Goal: Information Seeking & Learning: Learn about a topic

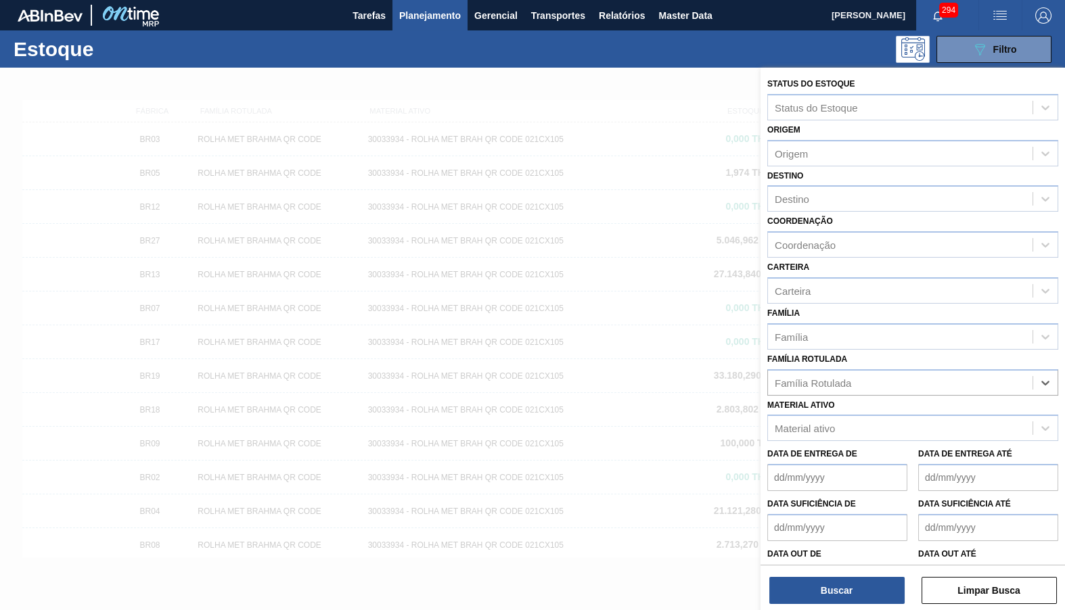
scroll to position [7, 0]
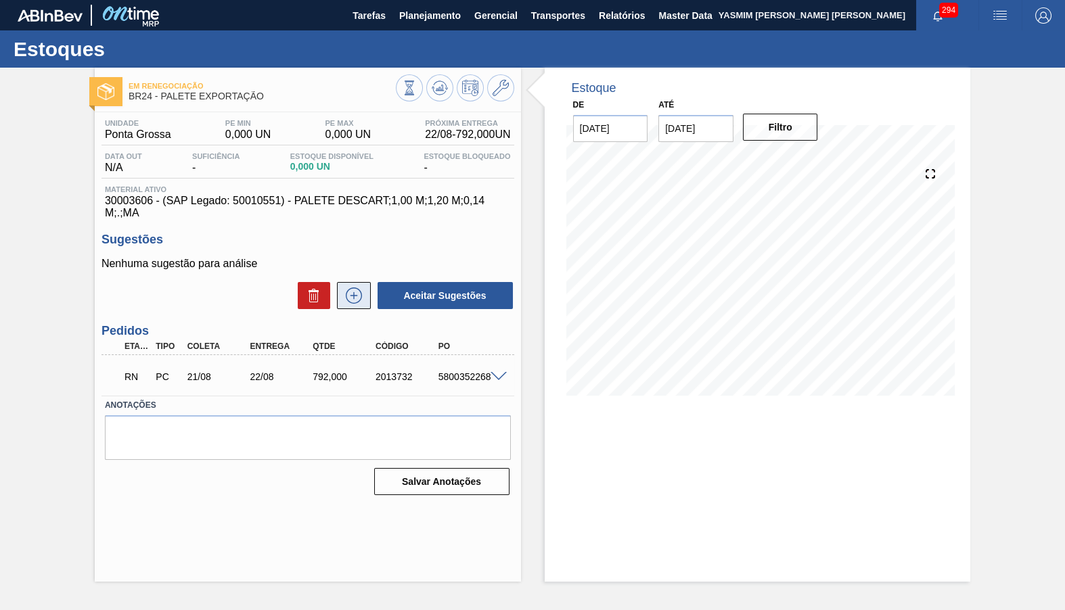
click at [354, 287] on icon at bounding box center [354, 295] width 22 height 16
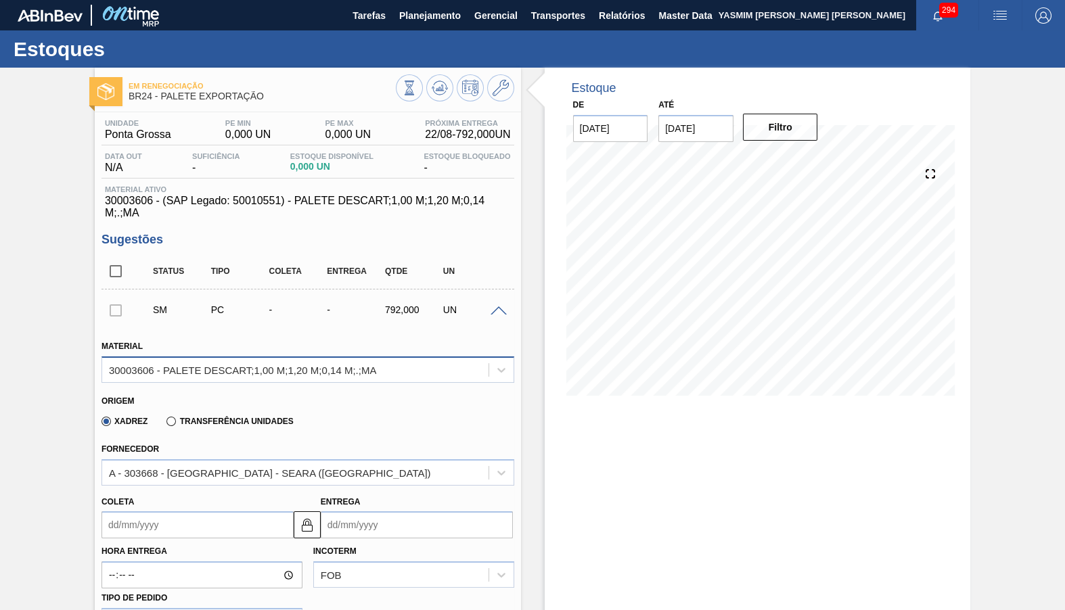
scroll to position [316, 0]
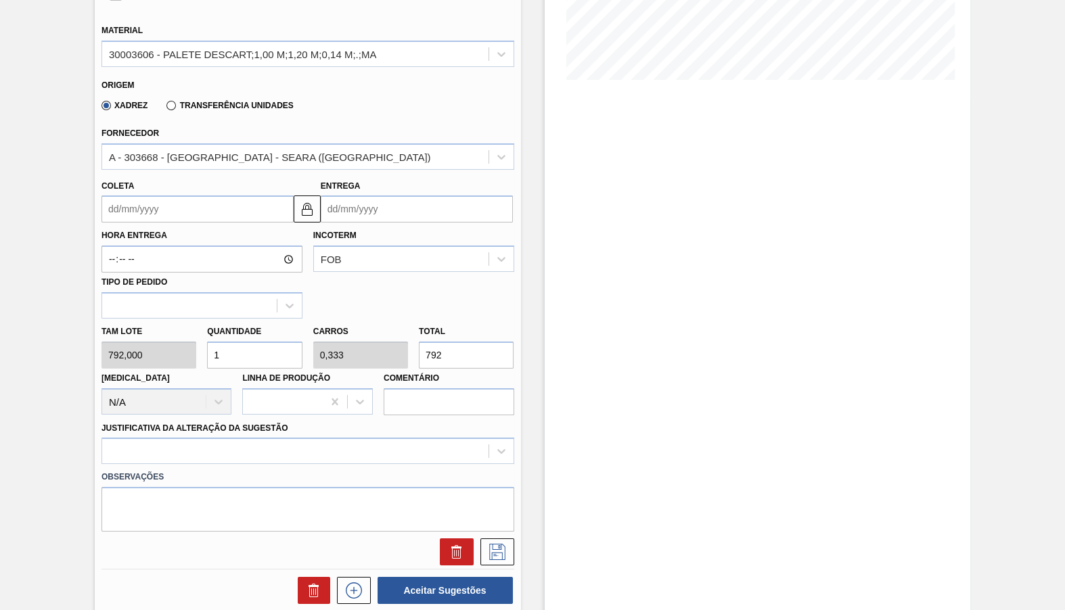
click at [217, 99] on div "Transferência Unidades" at bounding box center [227, 105] width 132 height 12
click at [204, 101] on label "Transferência Unidades" at bounding box center [229, 105] width 126 height 9
click at [164, 108] on input "Transferência Unidades" at bounding box center [164, 108] width 0 height 0
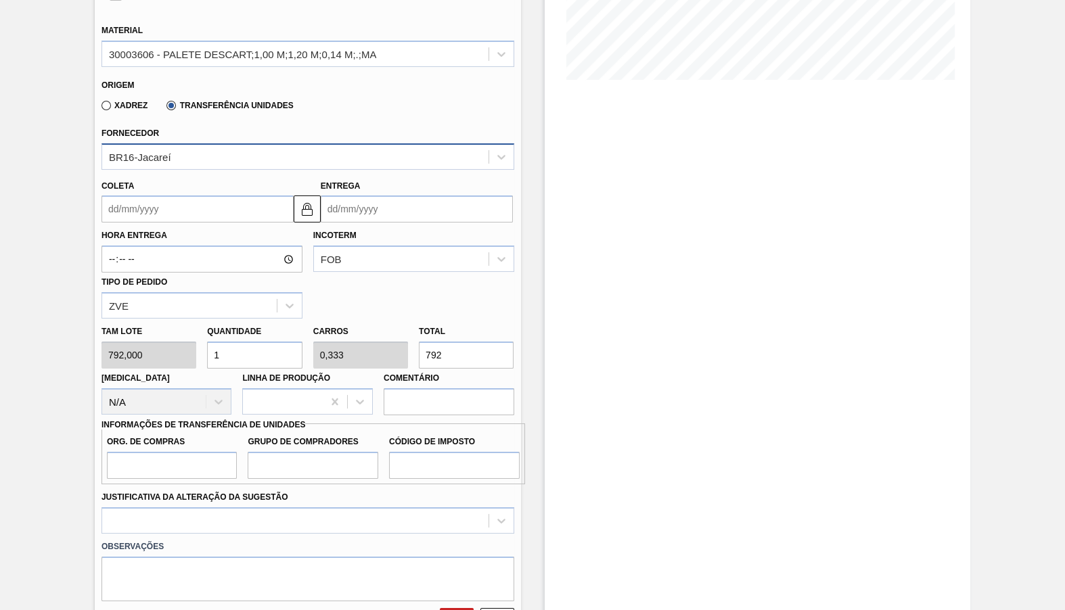
click at [183, 147] on div "BR16-Jacareí" at bounding box center [295, 157] width 386 height 20
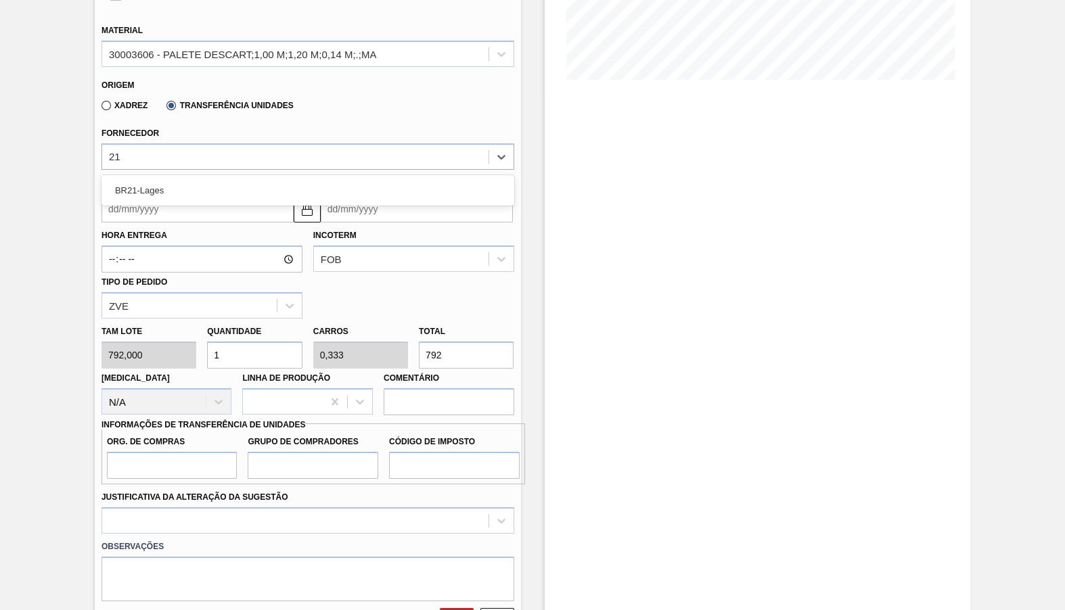
type input "21"
click at [146, 195] on input "Coleta" at bounding box center [197, 208] width 192 height 27
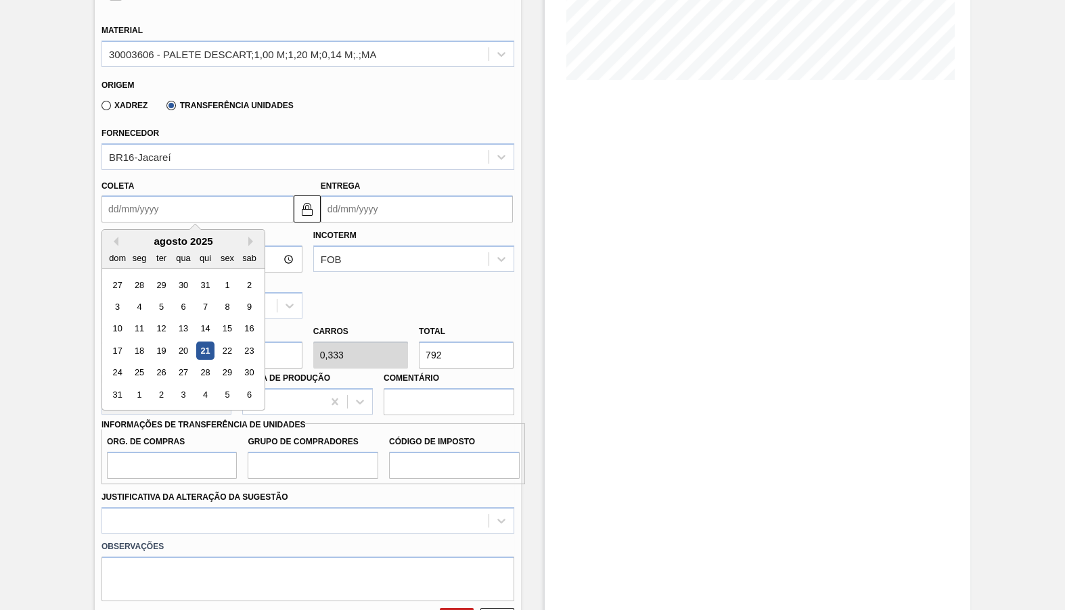
click at [155, 170] on div "Coleta Previous Month Next Month agosto 2025 dom seg ter qua qui sex sab 27 28 …" at bounding box center [307, 196] width 423 height 53
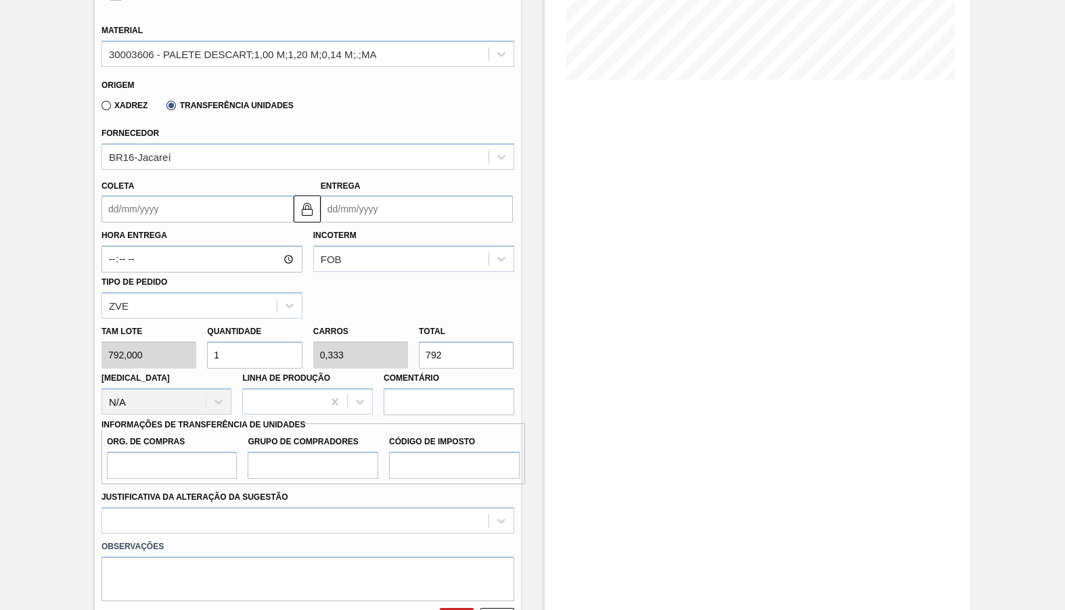
click at [175, 170] on div "Coleta Entrega" at bounding box center [307, 196] width 423 height 53
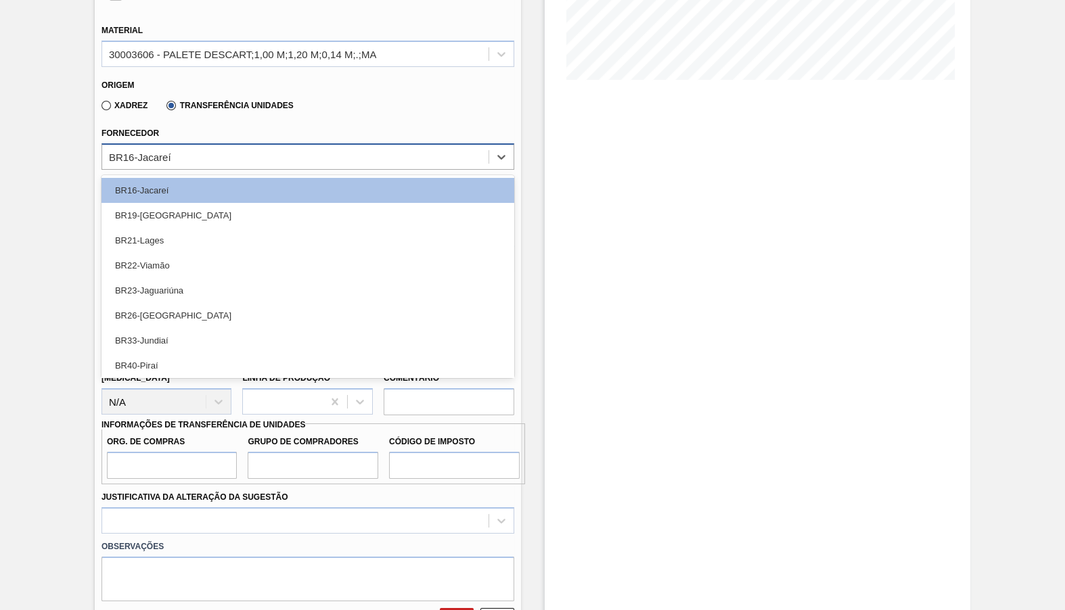
click at [181, 147] on div "BR16-Jacareí" at bounding box center [295, 157] width 386 height 20
type input "21"
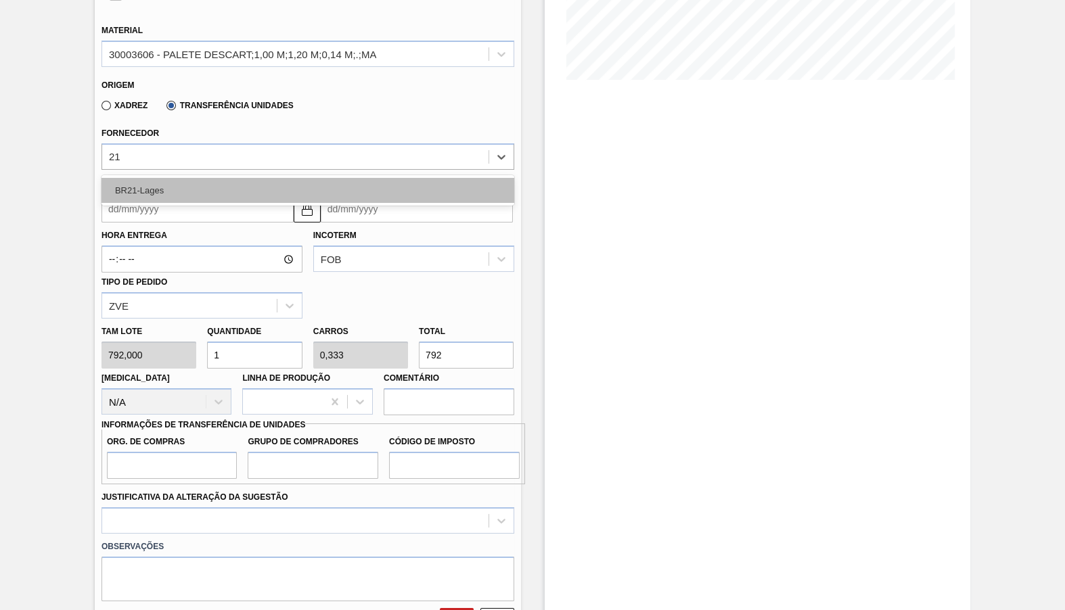
click at [198, 178] on div "BR21-Lages" at bounding box center [307, 190] width 413 height 25
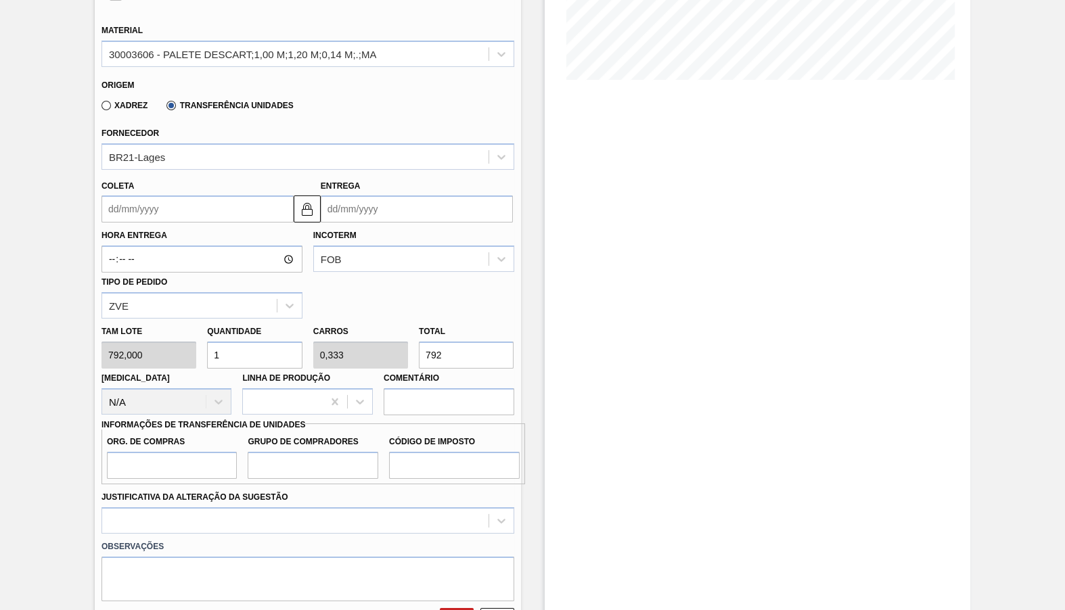
drag, startPoint x: 471, startPoint y: 329, endPoint x: 372, endPoint y: 319, distance: 100.0
click at [419, 342] on input "792" at bounding box center [466, 355] width 95 height 27
type input "0,005"
type input "0,002"
type input "4"
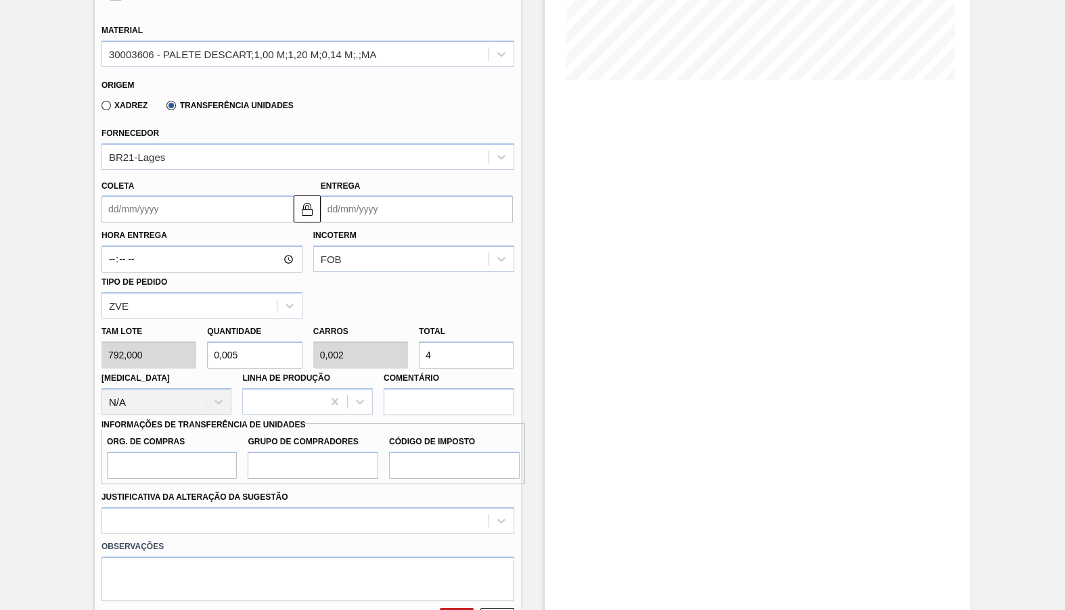
type input "0,051"
type input "0,017"
type input "40"
click at [214, 452] on input "Org. de Compras" at bounding box center [172, 465] width 131 height 27
type input "BR00"
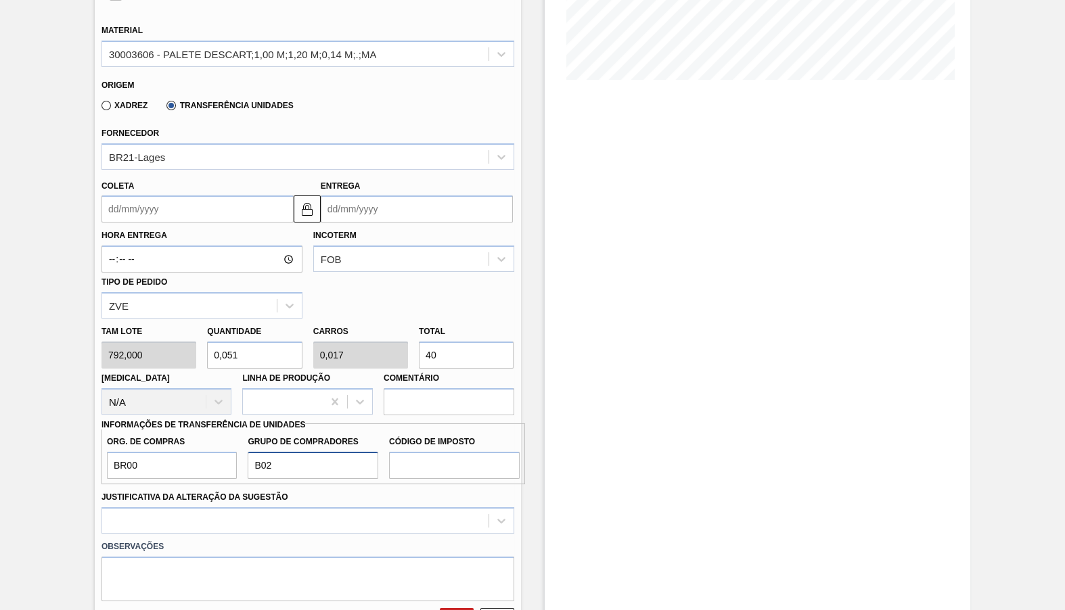
type input "B02"
type input "IZ"
click at [290, 507] on div at bounding box center [307, 520] width 413 height 26
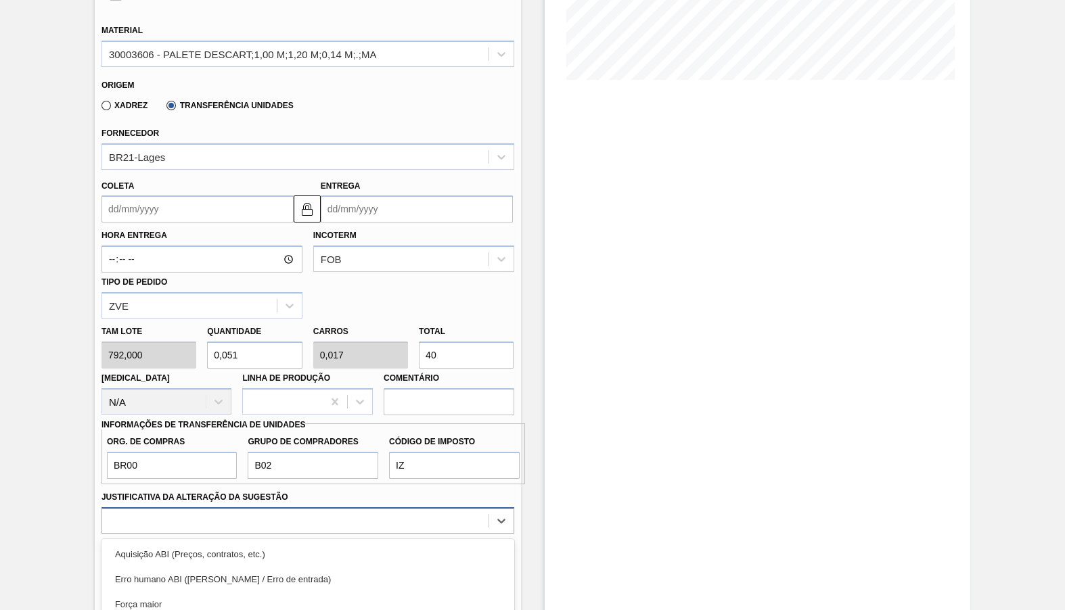
scroll to position [417, 0]
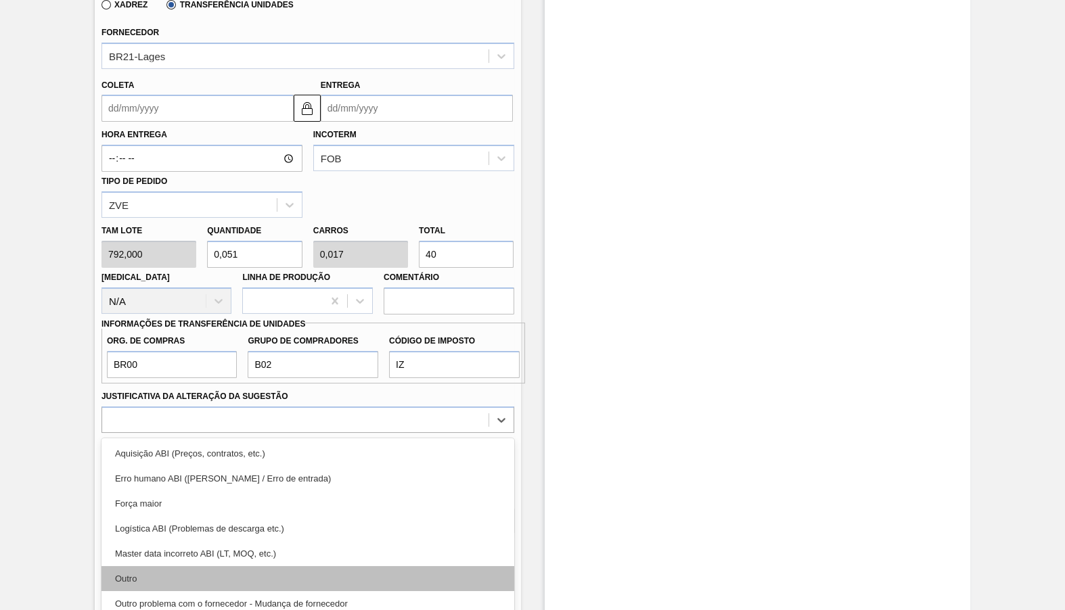
click at [280, 566] on div "Outro" at bounding box center [307, 578] width 413 height 25
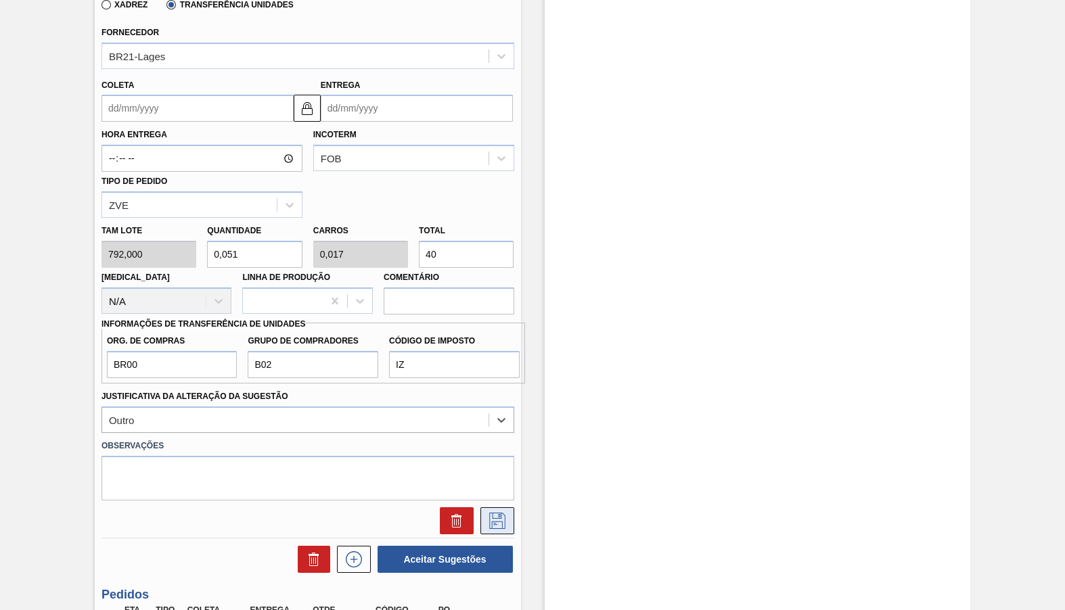
click at [482, 507] on button at bounding box center [497, 520] width 34 height 27
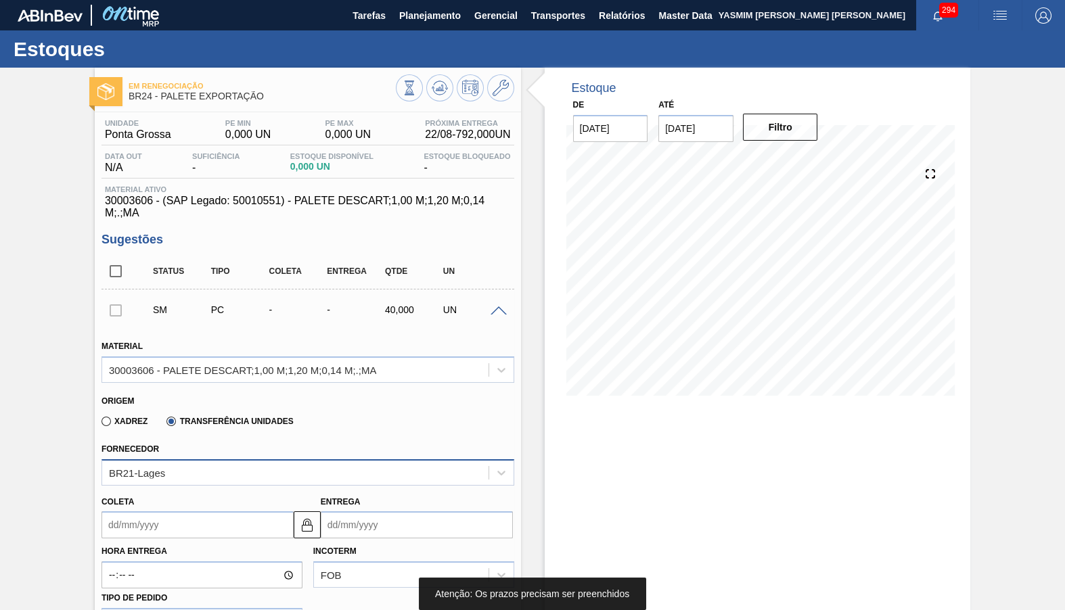
scroll to position [379, 0]
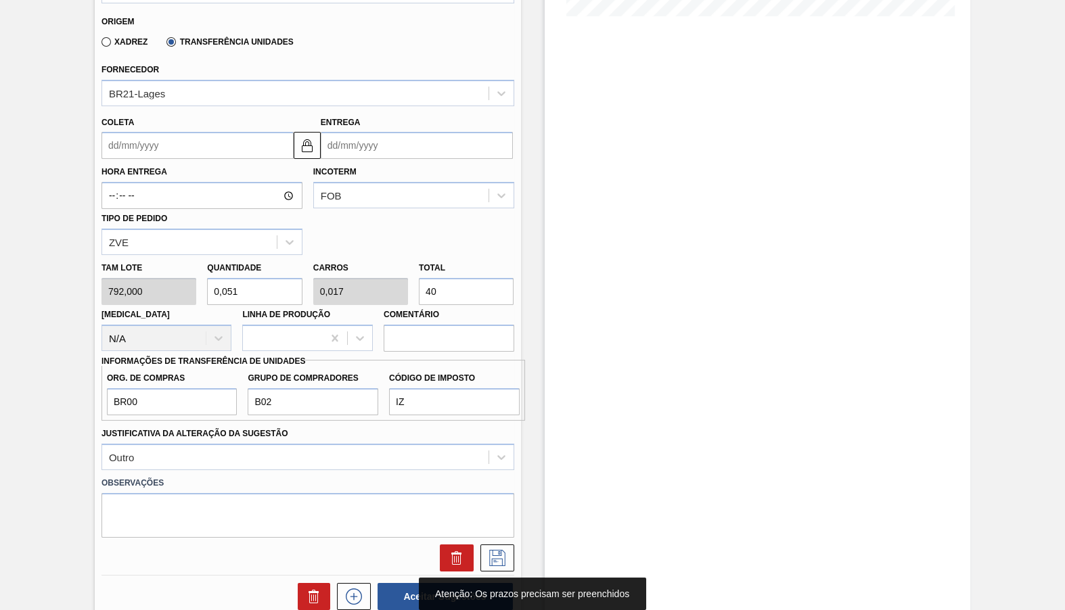
click at [193, 135] on input "Coleta" at bounding box center [197, 145] width 192 height 27
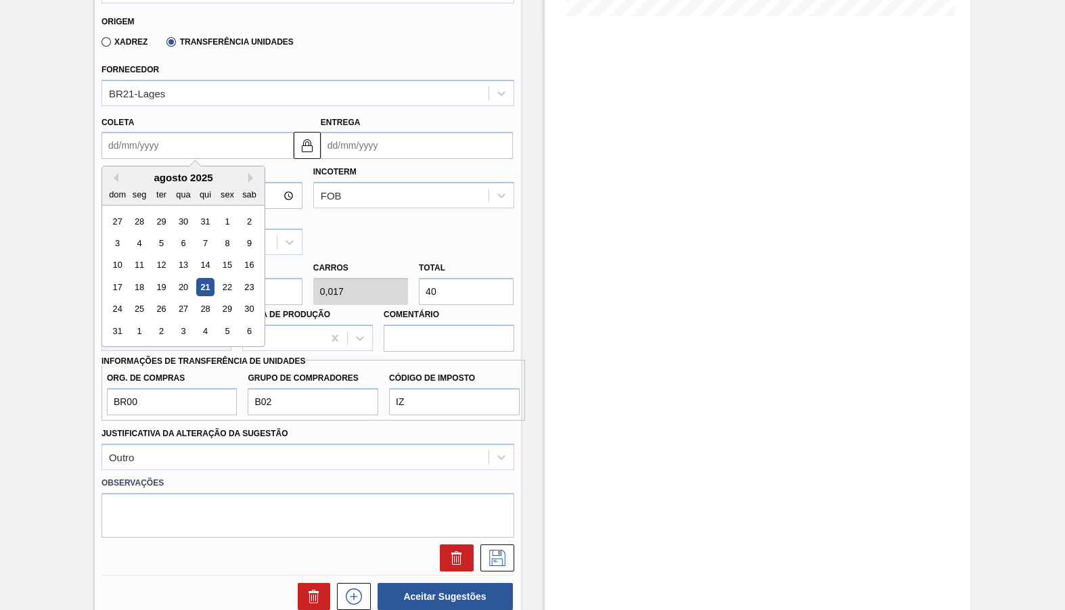
click at [196, 278] on div "21" at bounding box center [205, 287] width 18 height 18
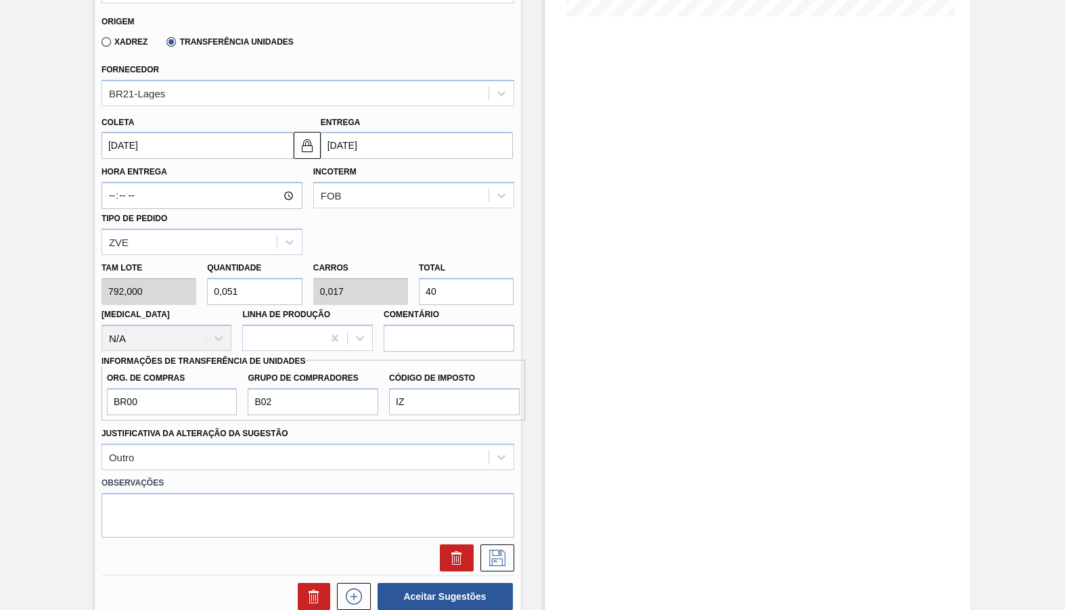
type input "21/08/2025"
type input "27/08/2025"
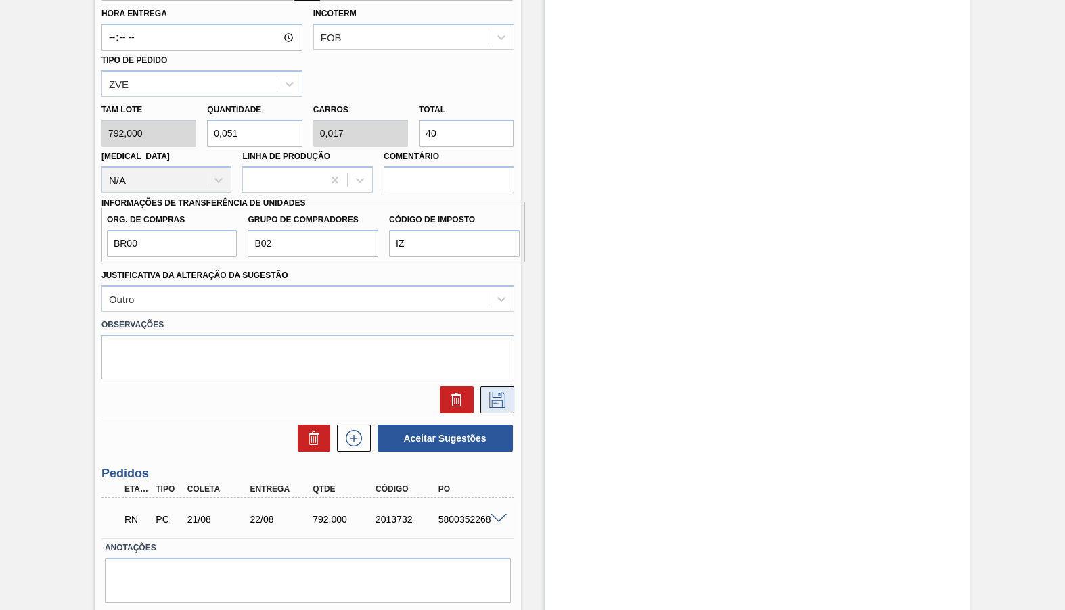
click at [503, 386] on button at bounding box center [497, 399] width 34 height 27
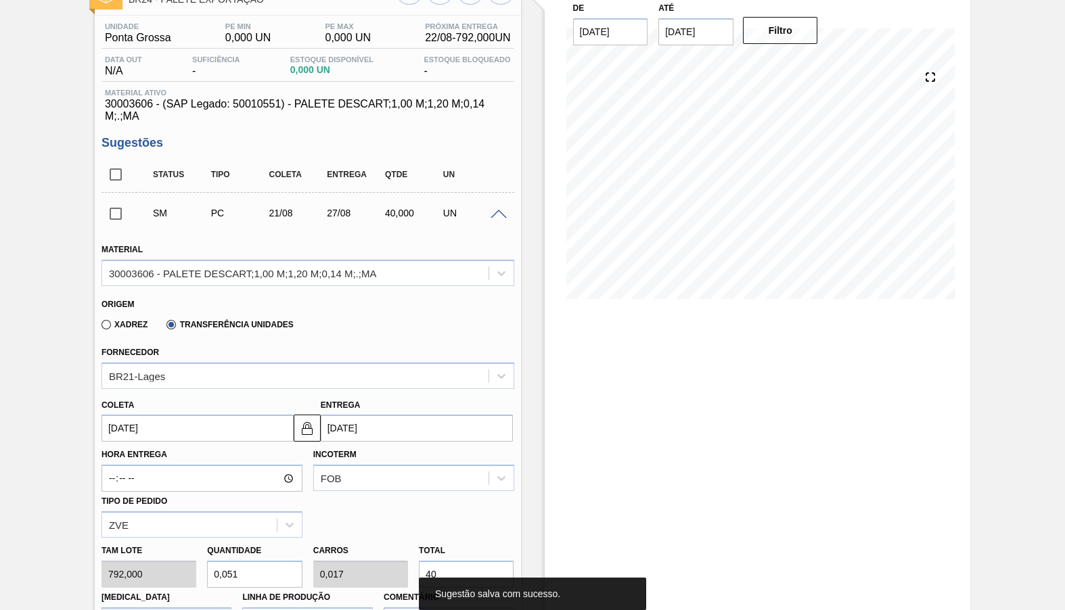
scroll to position [95, 0]
click at [112, 207] on input "checkbox" at bounding box center [115, 215] width 28 height 28
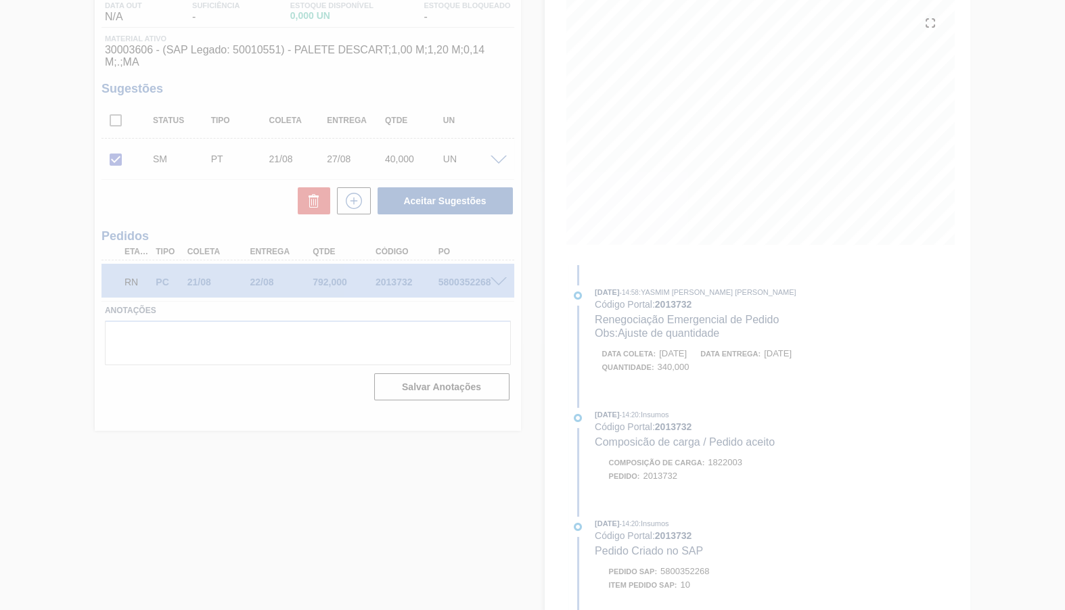
scroll to position [0, 0]
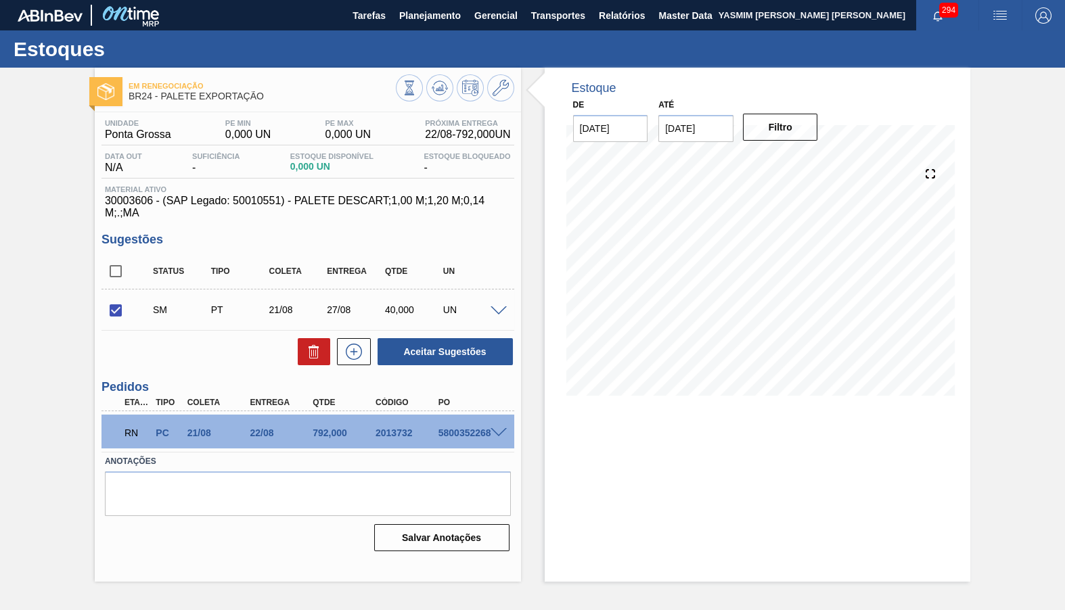
click at [496, 304] on div "UN" at bounding box center [472, 309] width 64 height 11
click at [476, 338] on button "Aceitar Sugestões" at bounding box center [444, 351] width 135 height 27
checkbox input "false"
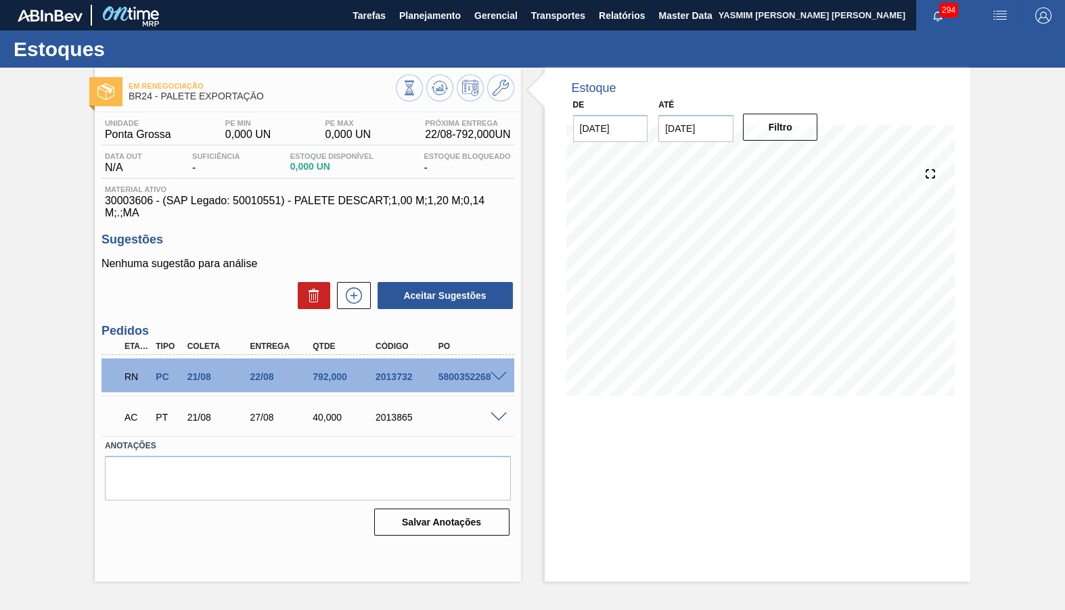
click at [395, 412] on div "2013865" at bounding box center [406, 417] width 69 height 11
click at [494, 413] on span at bounding box center [498, 418] width 16 height 10
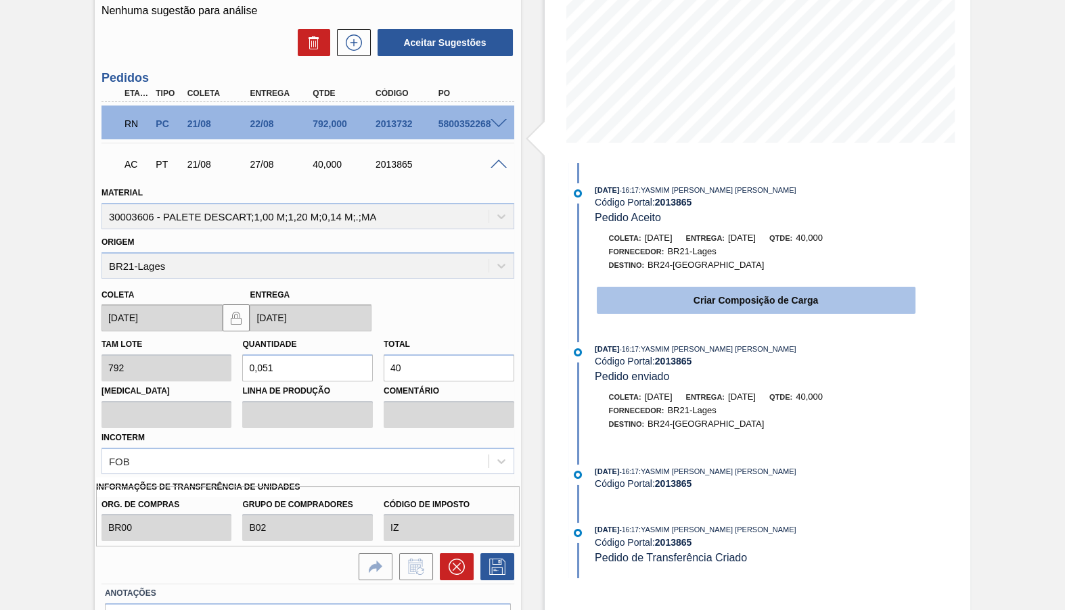
click at [804, 290] on button "Criar Composição de Carga" at bounding box center [756, 300] width 319 height 27
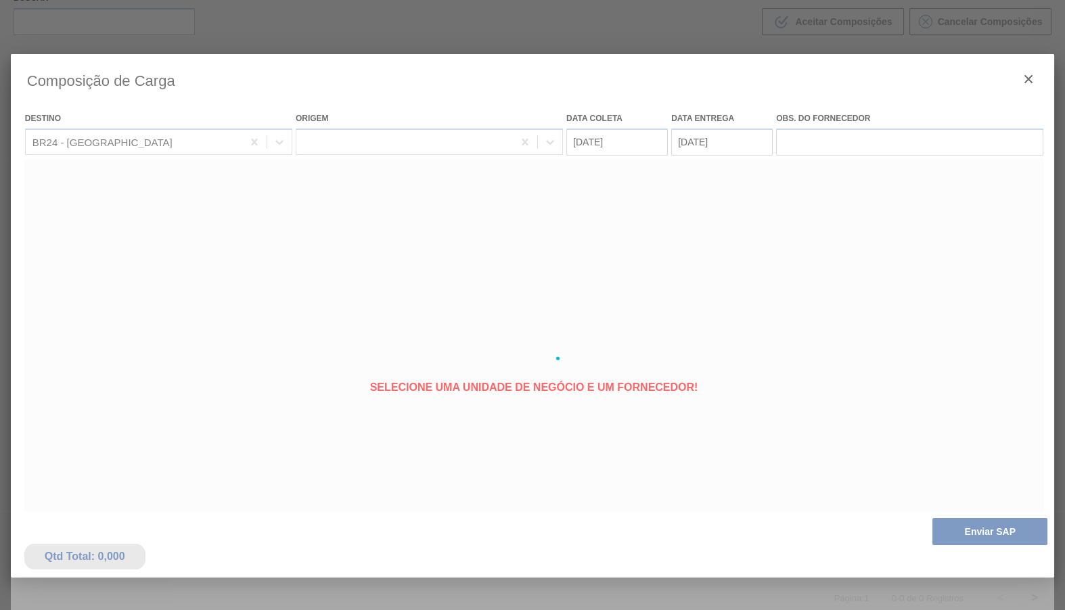
type coleta "21/08/2025"
type entrega "27/08/2025"
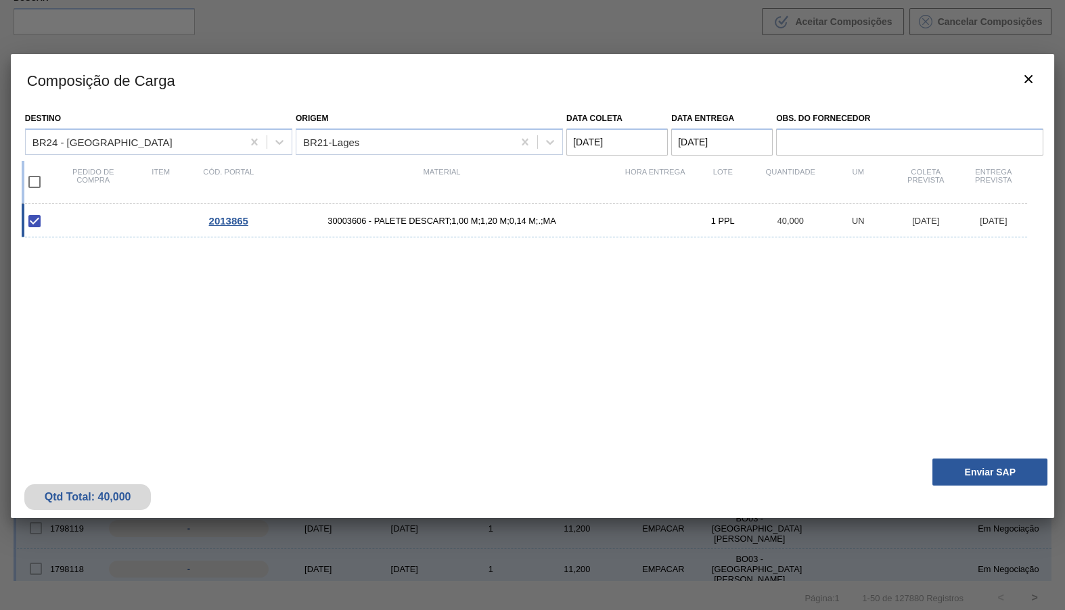
click at [975, 532] on div "Composição de Carga Destino BR24 - Ponta Grossa Origem BR21-Lages Data coleta 2…" at bounding box center [533, 358] width 1044 height 609
click at [997, 459] on button "Enviar SAP" at bounding box center [989, 472] width 115 height 27
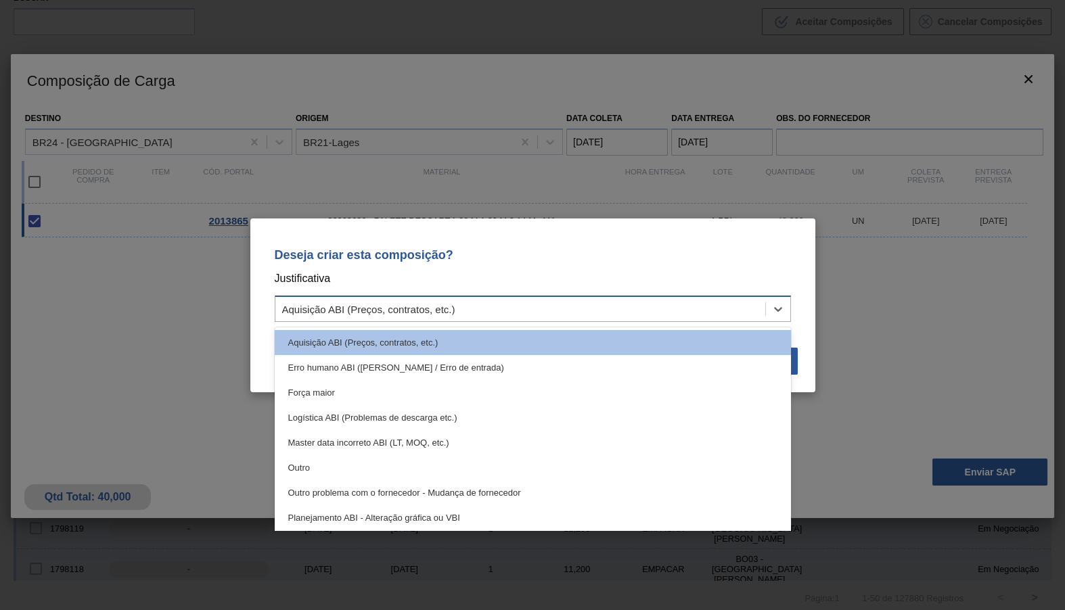
click at [450, 301] on div "Aquisição ABI (Preços, contratos, etc.)" at bounding box center [520, 309] width 490 height 20
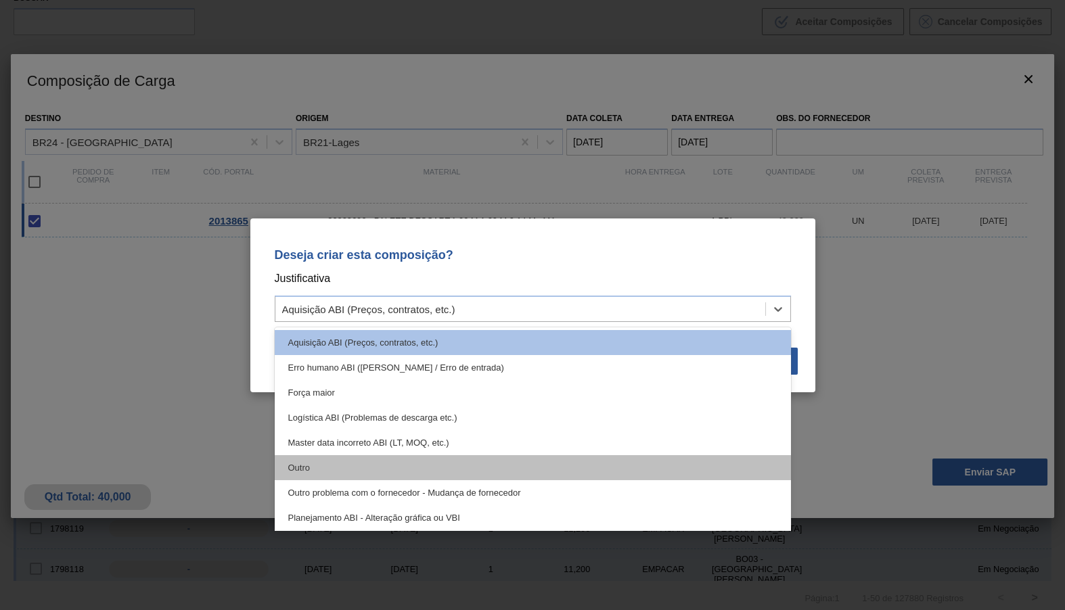
click at [370, 471] on div "Outro" at bounding box center [533, 467] width 516 height 25
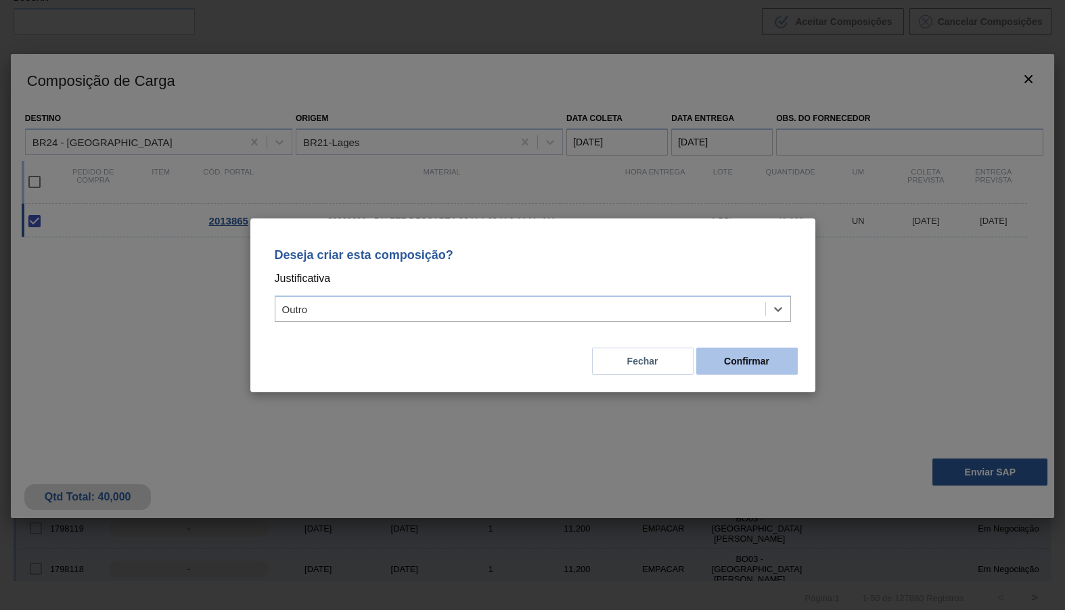
click at [718, 363] on button "Confirmar" at bounding box center [746, 361] width 101 height 27
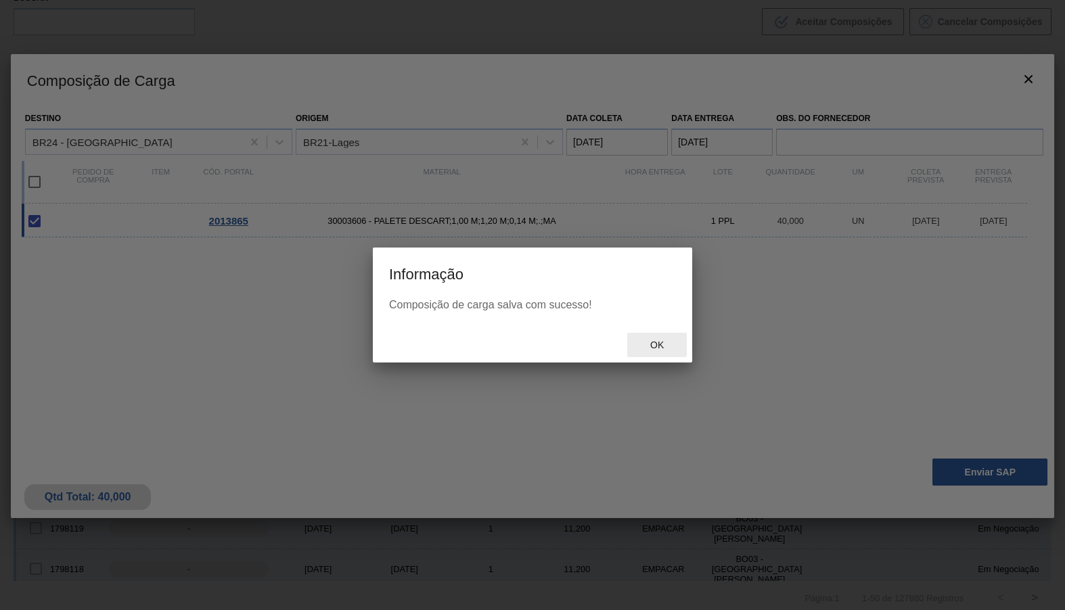
click at [652, 352] on div "Ok" at bounding box center [657, 345] width 60 height 25
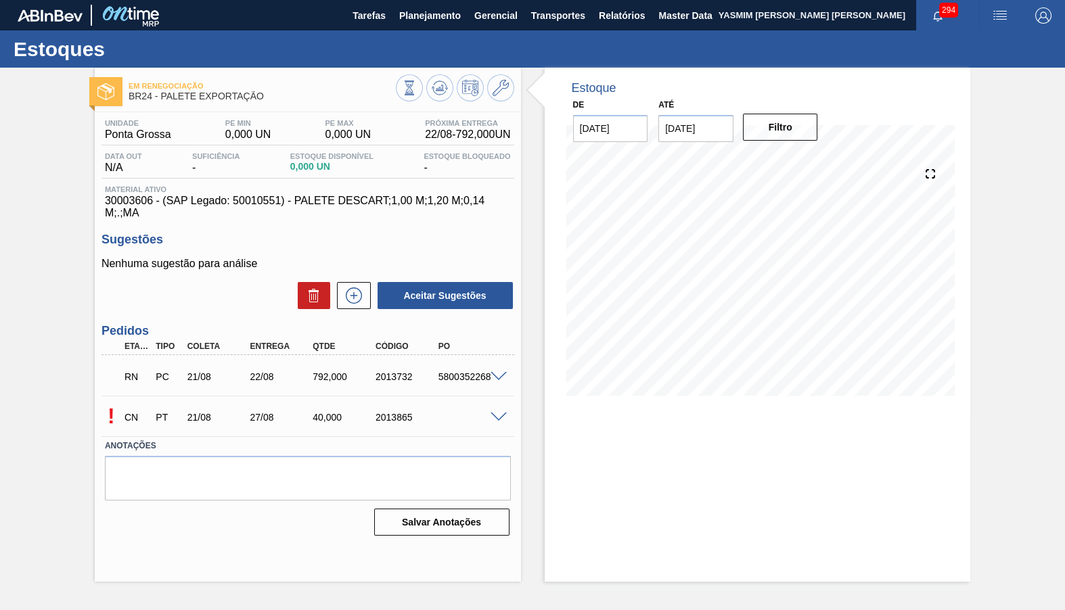
click at [496, 413] on span at bounding box center [498, 418] width 16 height 10
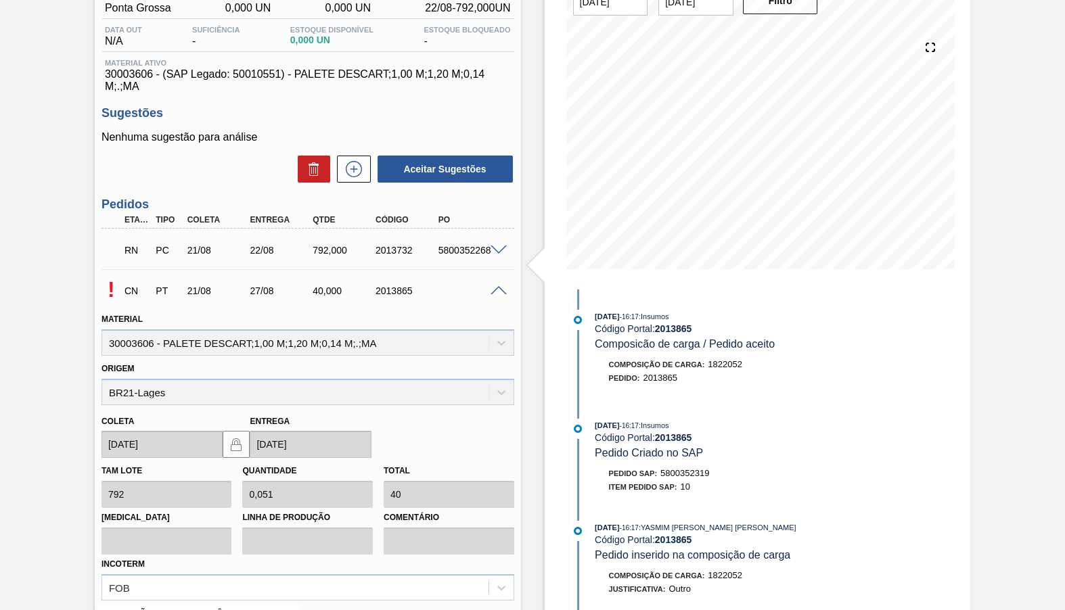
scroll to position [304, 0]
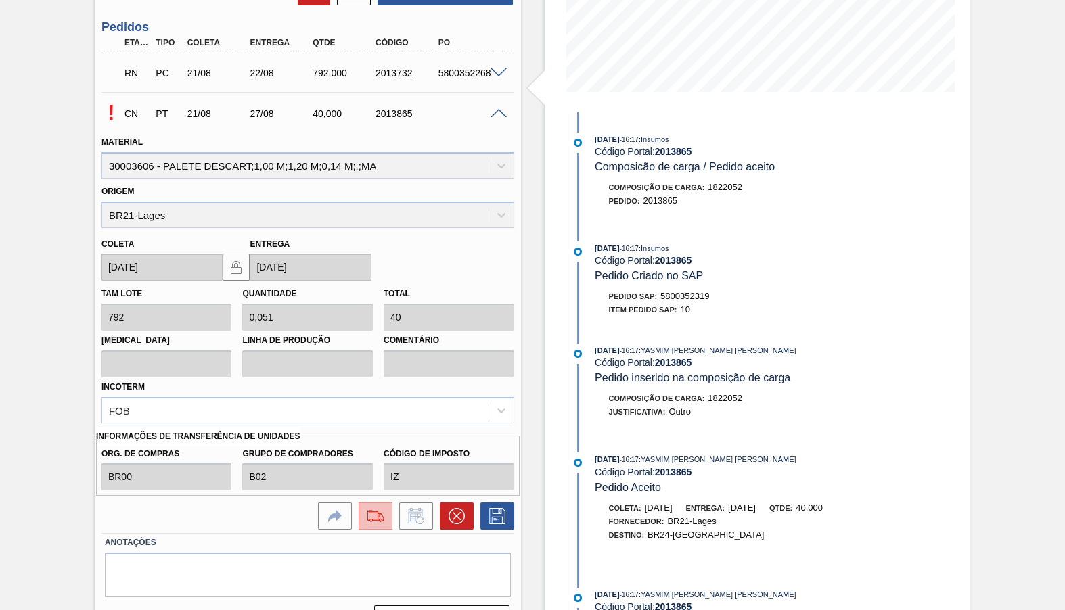
click at [361, 503] on button at bounding box center [376, 516] width 34 height 27
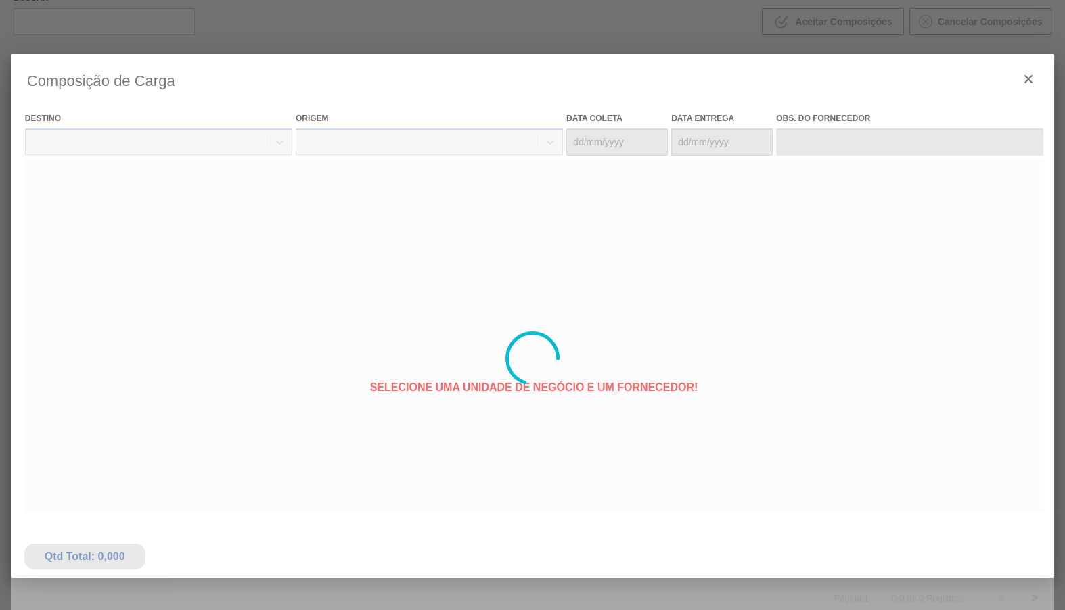
type coleta "[DATE]"
type entrega "27/08/2025"
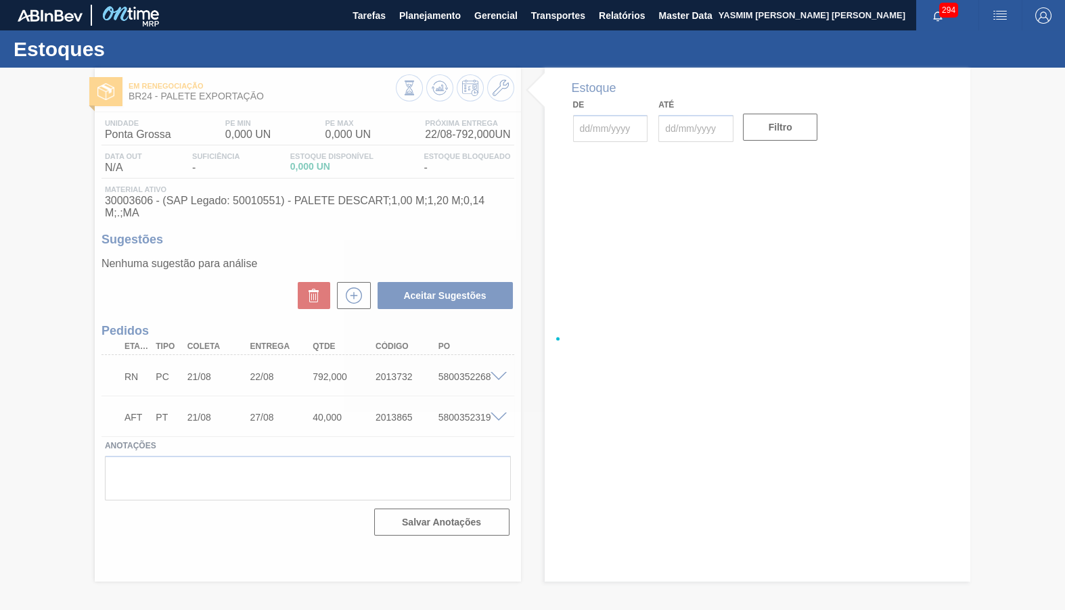
type input "[DATE]"
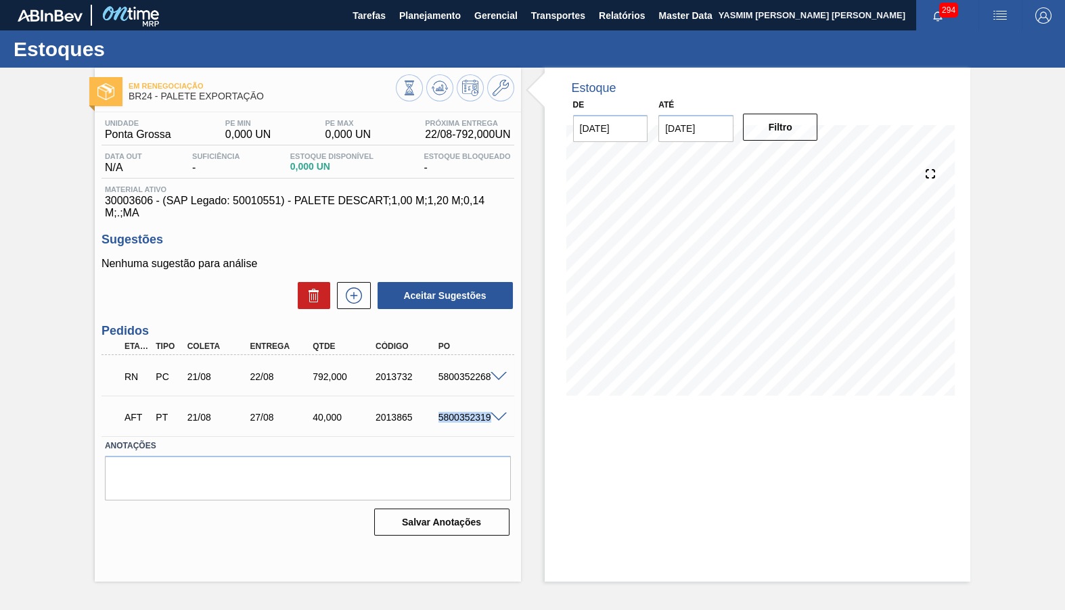
click at [459, 402] on div "AFT PT 21/08 27/08 40,000 2013865 5800352319" at bounding box center [304, 415] width 377 height 27
click at [405, 20] on span "Planejamento" at bounding box center [430, 15] width 62 height 16
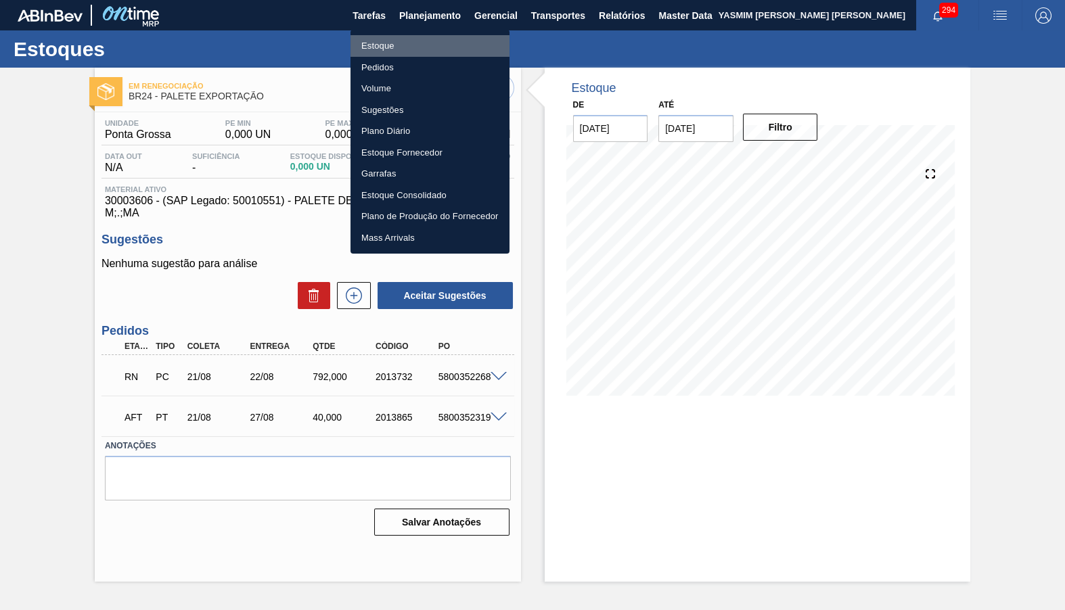
click at [407, 50] on li "Estoque" at bounding box center [429, 46] width 159 height 22
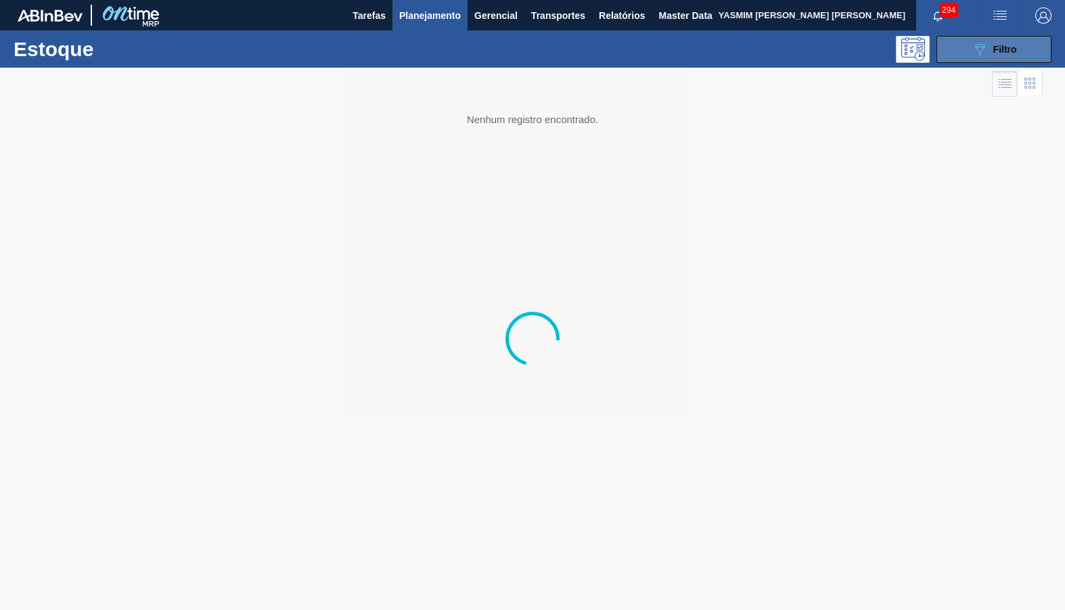
click at [1034, 53] on button "089F7B8B-B2A5-4AFE-B5C0-19BA573D28AC Filtro" at bounding box center [993, 49] width 115 height 27
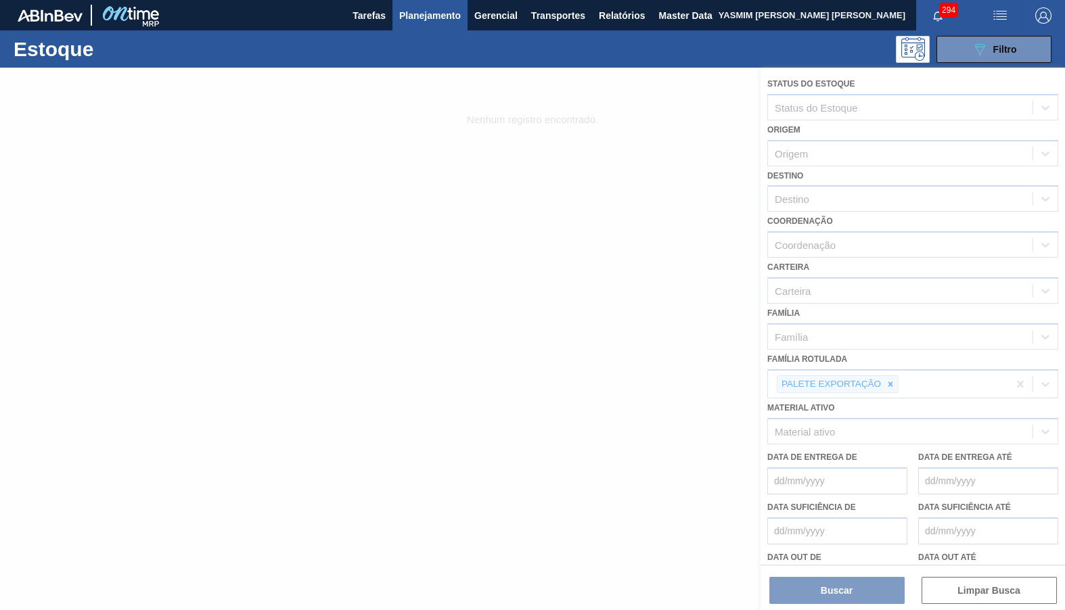
click at [890, 365] on div at bounding box center [532, 339] width 1065 height 542
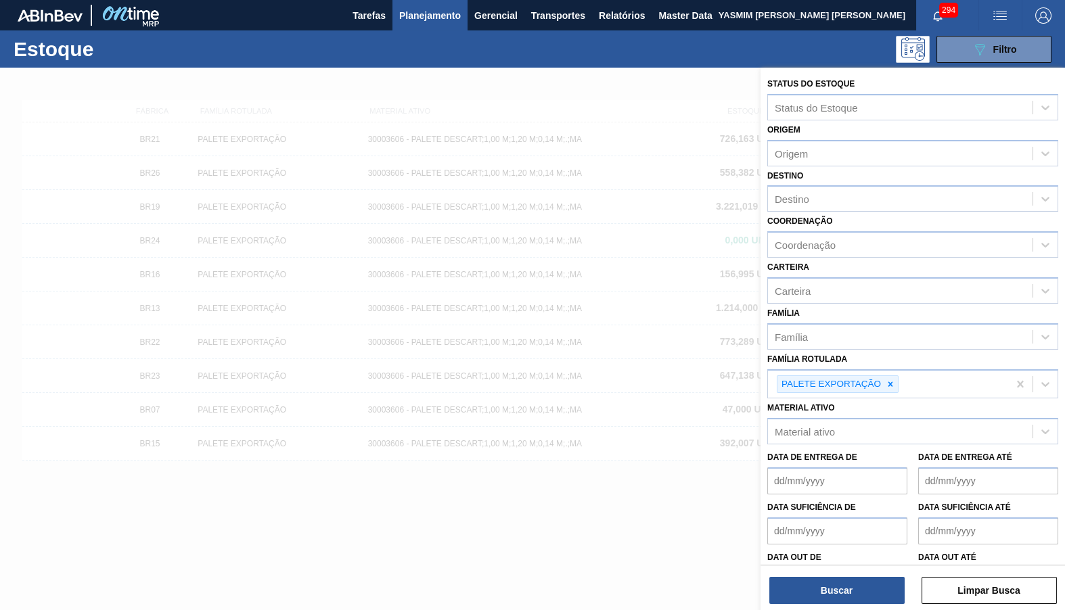
click at [890, 382] on icon at bounding box center [890, 384] width 5 height 5
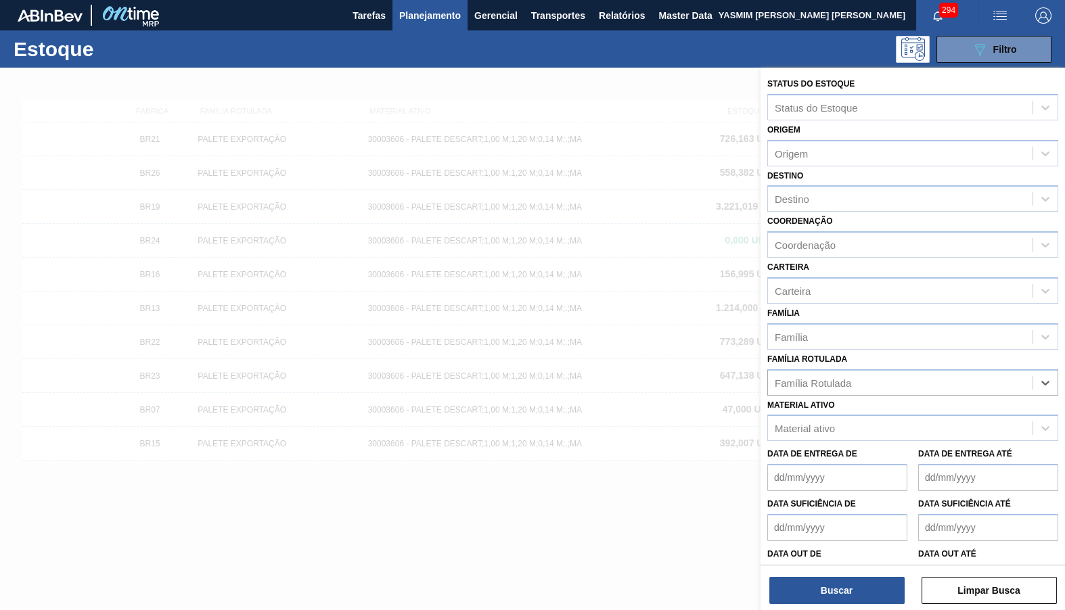
click at [890, 373] on div "Família Rotulada" at bounding box center [900, 383] width 264 height 20
click at [857, 373] on div "Família Rotulada" at bounding box center [900, 383] width 264 height 20
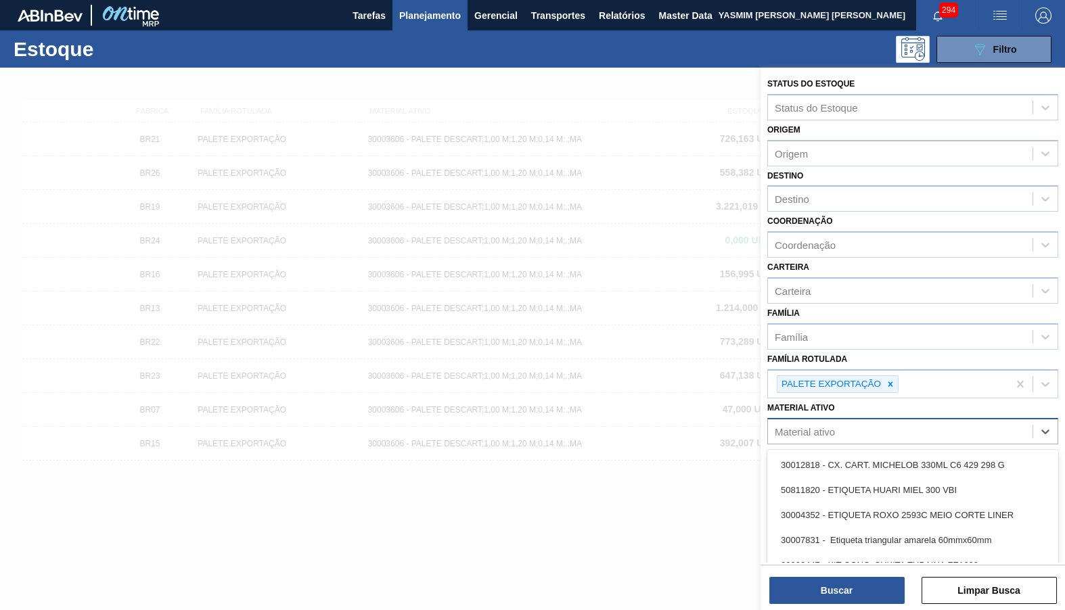
click at [812, 426] on div "Material ativo" at bounding box center [805, 431] width 60 height 11
paste ativo "30029299 30029305"
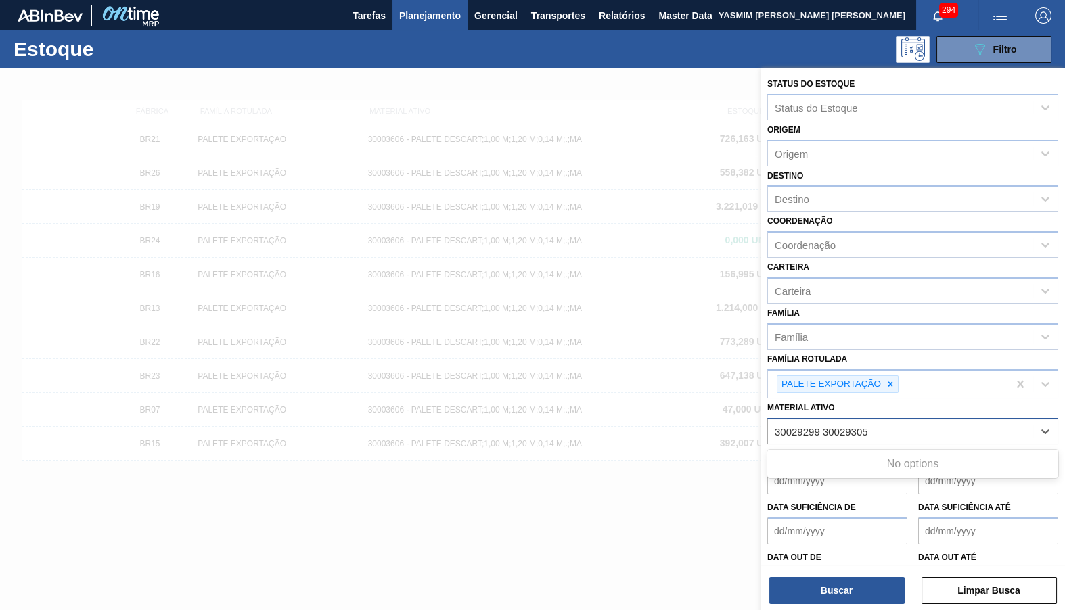
drag, startPoint x: 828, startPoint y: 406, endPoint x: 956, endPoint y: 427, distance: 130.2
click at [869, 427] on ativo "30029299 30029305" at bounding box center [822, 431] width 95 height 11
type ativo "30029299"
drag, startPoint x: 1027, startPoint y: 443, endPoint x: 992, endPoint y: 438, distance: 34.8
click at [1016, 453] on div "30029299 - FILME CONTR 780X60 GCA EXP FRAN NIV23" at bounding box center [912, 465] width 291 height 25
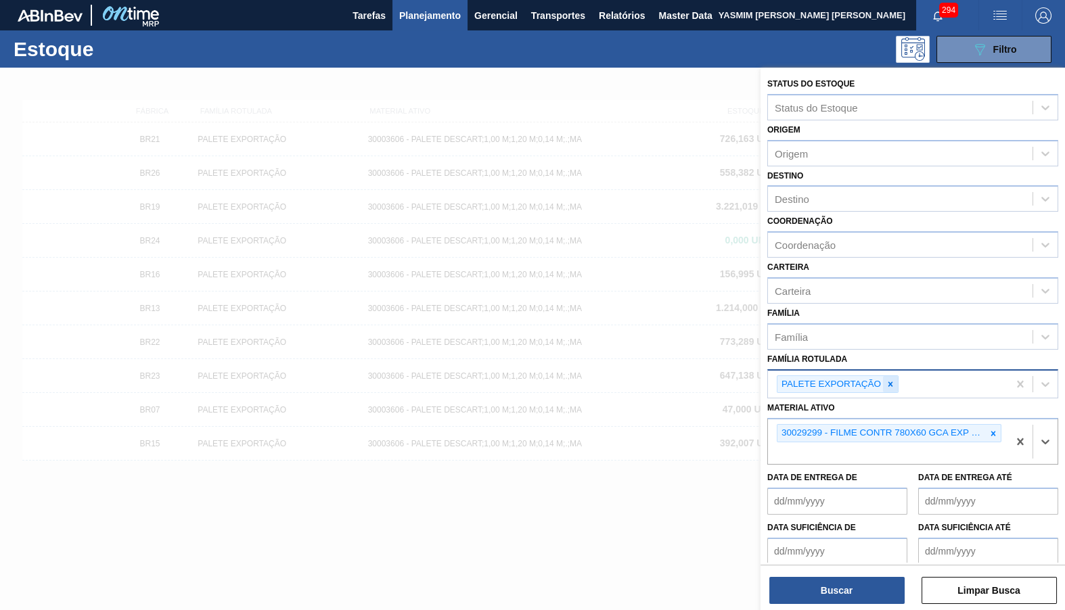
click at [892, 379] on icon at bounding box center [889, 383] width 9 height 9
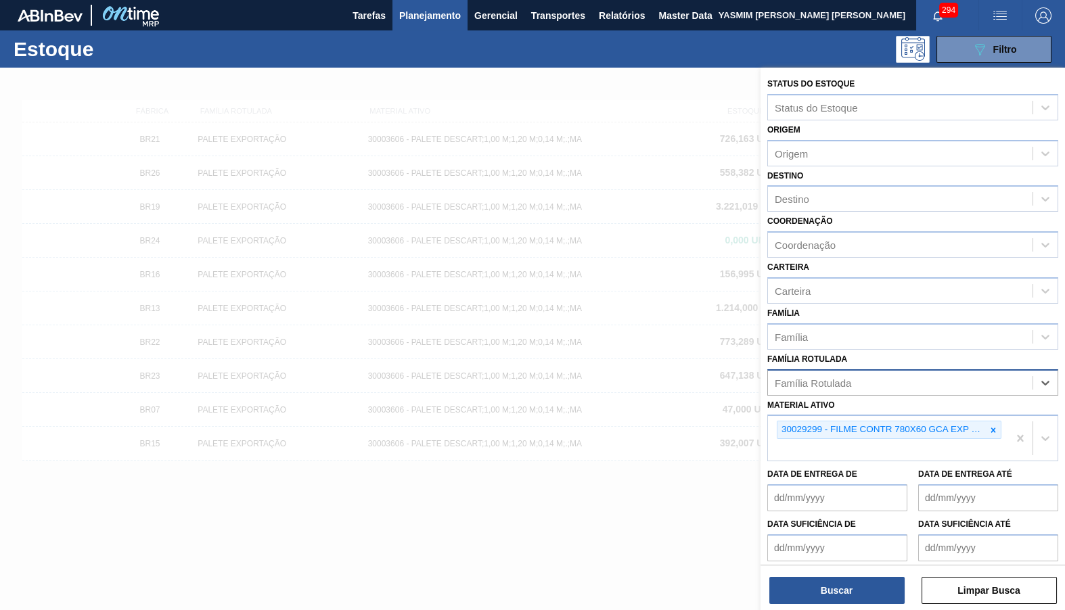
paste Rotulada "30029305"
type Rotulada "30029305"
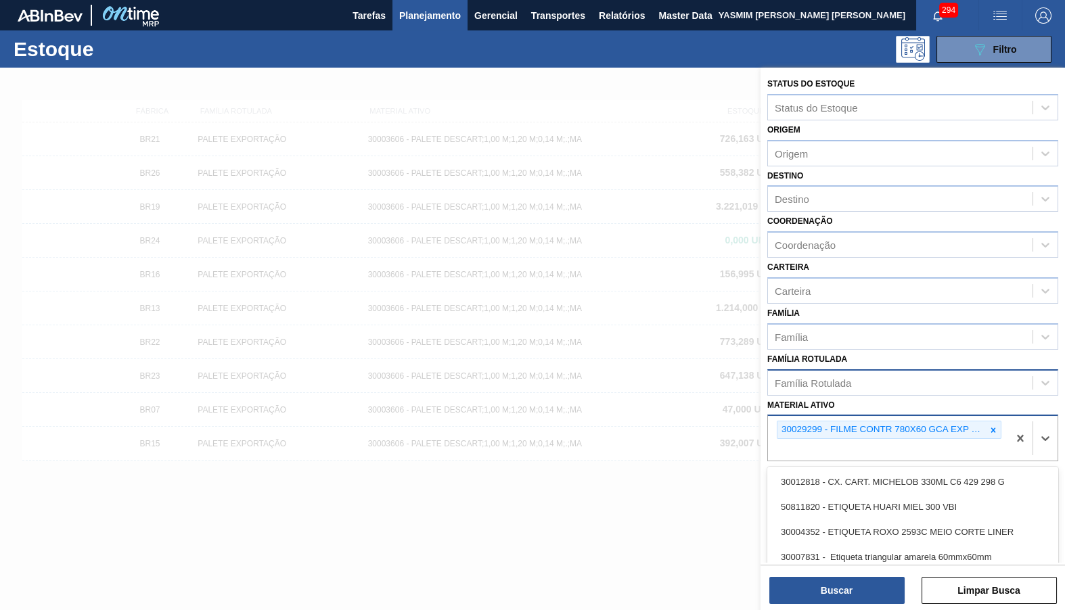
click at [823, 438] on div "30029299 - FILME CONTR 780X60 GCA EXP FRAN NIV23" at bounding box center [888, 438] width 240 height 45
paste ativo "30029305"
type ativo "30029305"
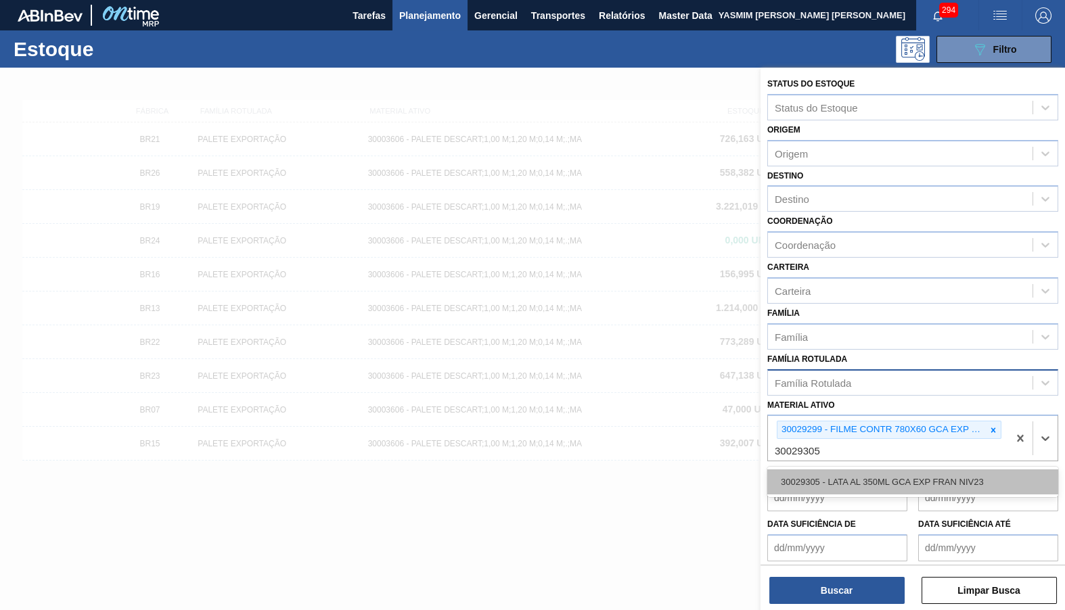
click at [852, 469] on div "30029305 - LATA AL 350ML GCA EXP FRAN NIV23" at bounding box center [912, 481] width 291 height 25
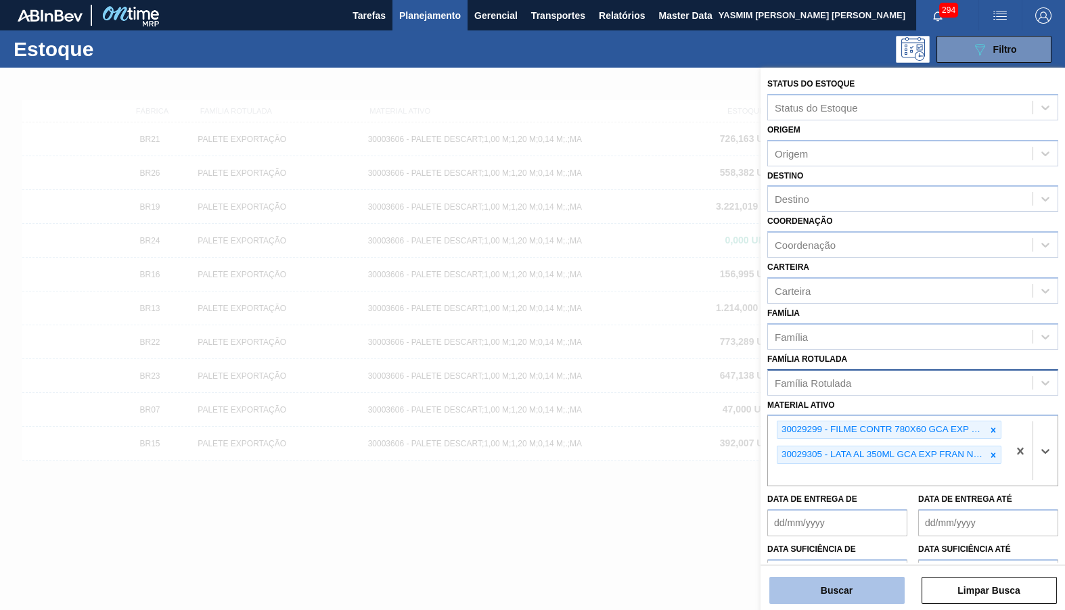
click at [858, 583] on button "Buscar" at bounding box center [836, 590] width 135 height 27
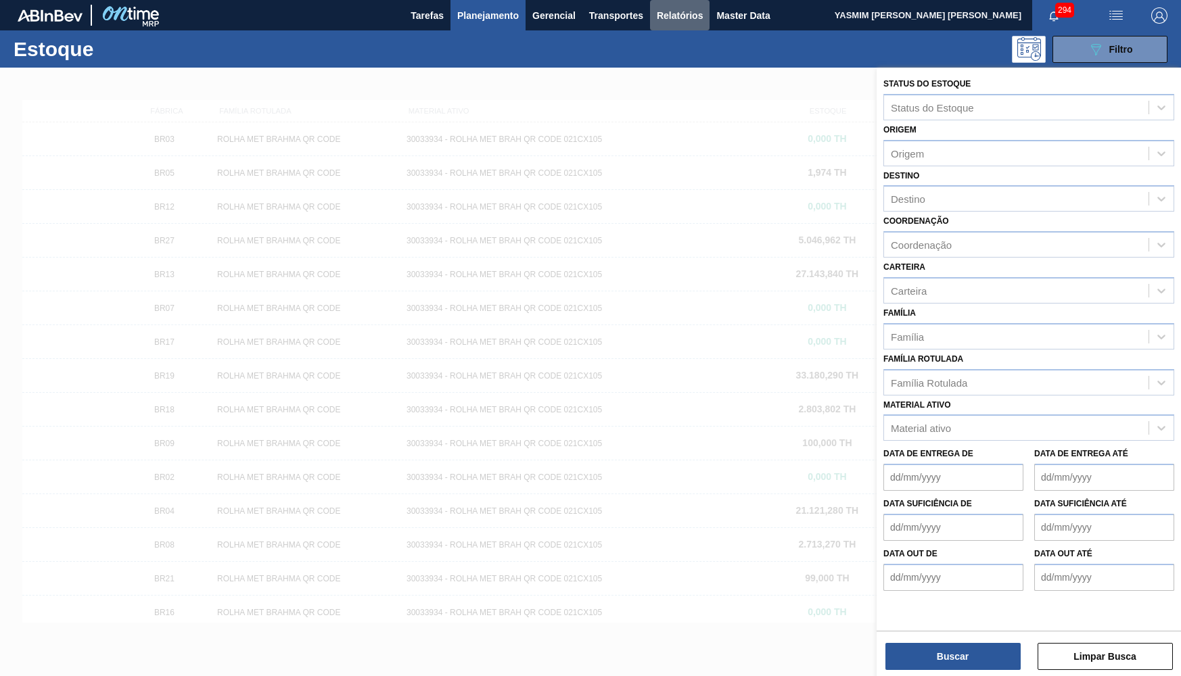
click at [685, 5] on button "Relatórios" at bounding box center [680, 15] width 60 height 30
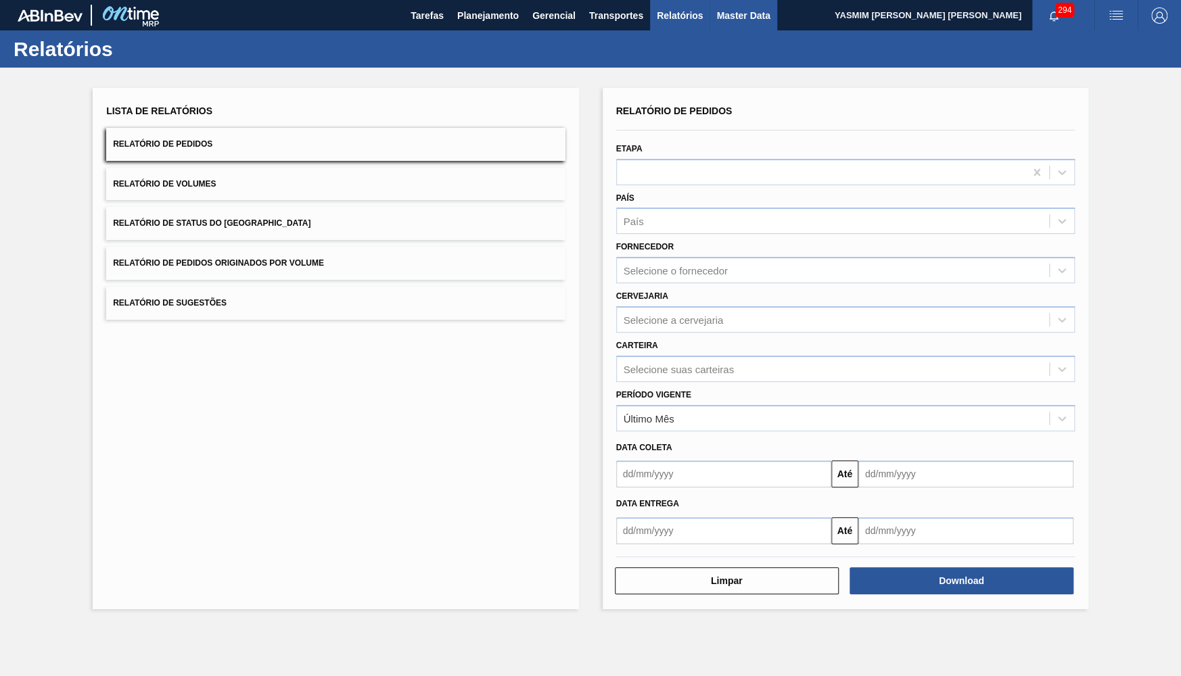
click at [732, 5] on button "Master Data" at bounding box center [743, 15] width 67 height 30
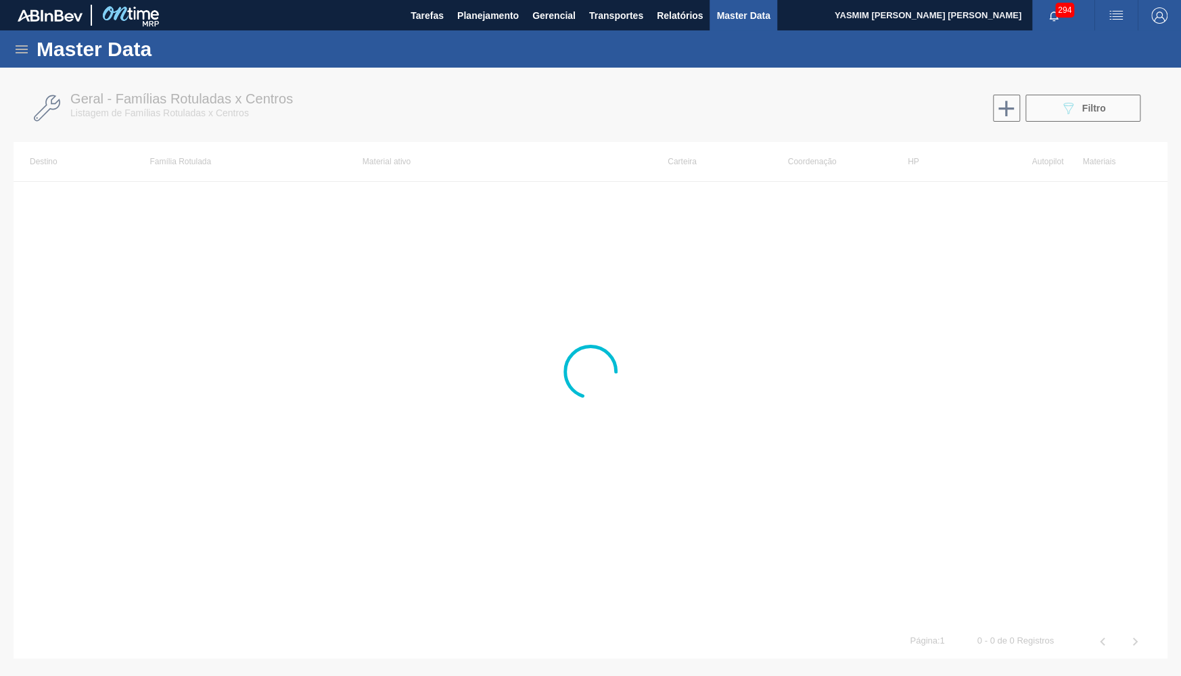
click at [15, 42] on icon at bounding box center [22, 49] width 16 height 16
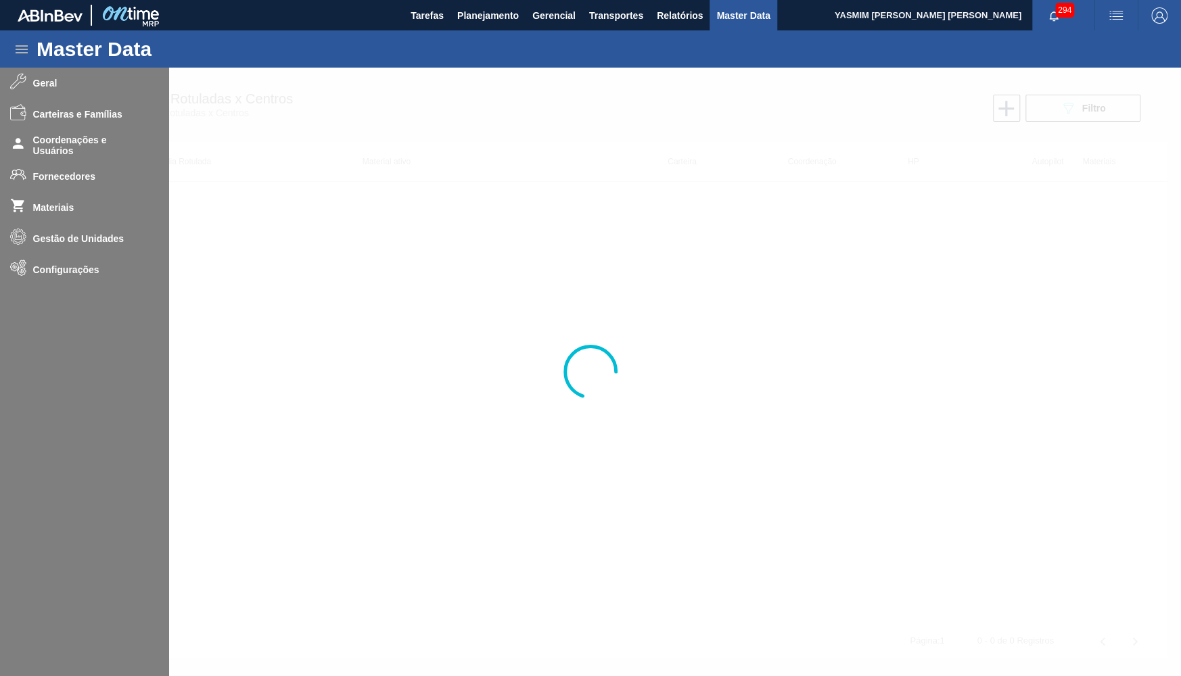
click at [15, 44] on icon at bounding box center [22, 49] width 16 height 16
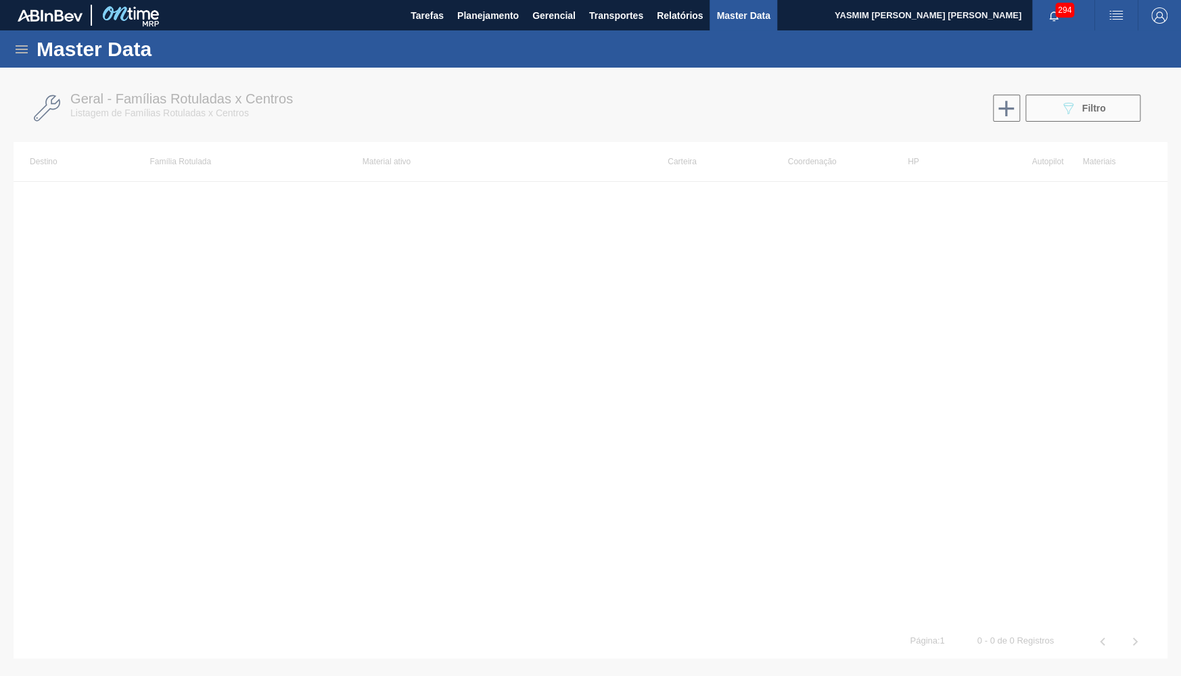
click at [15, 44] on icon at bounding box center [22, 49] width 16 height 16
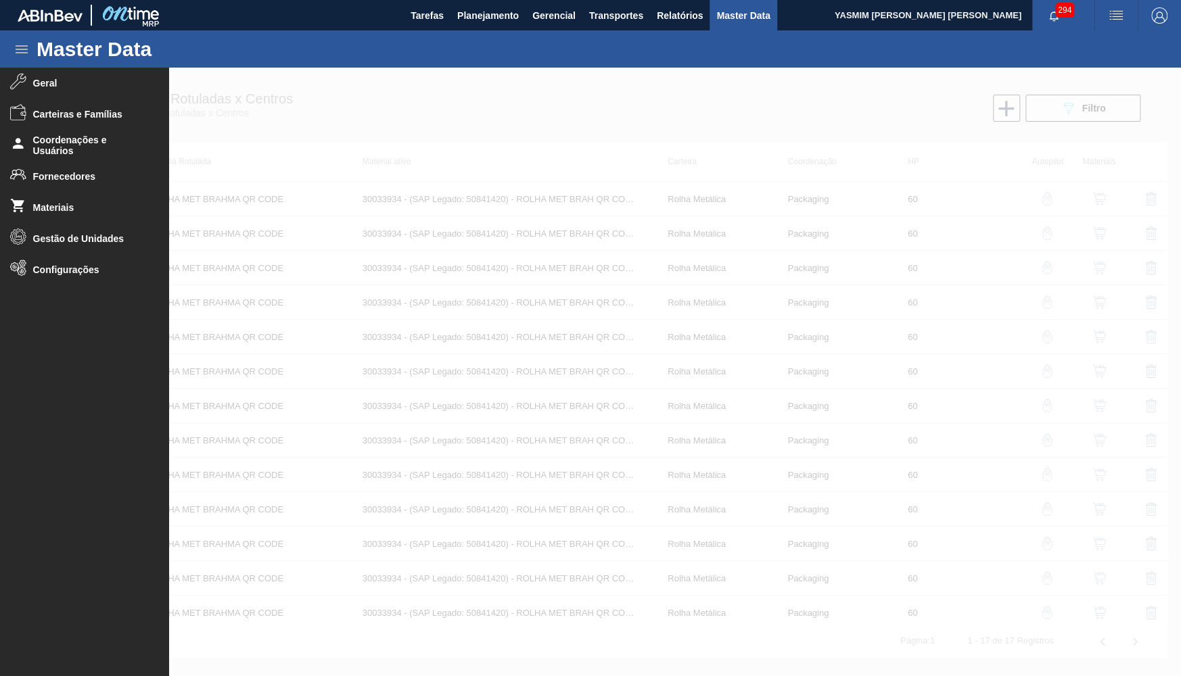
click at [67, 175] on span "Fornecedores" at bounding box center [89, 176] width 112 height 11
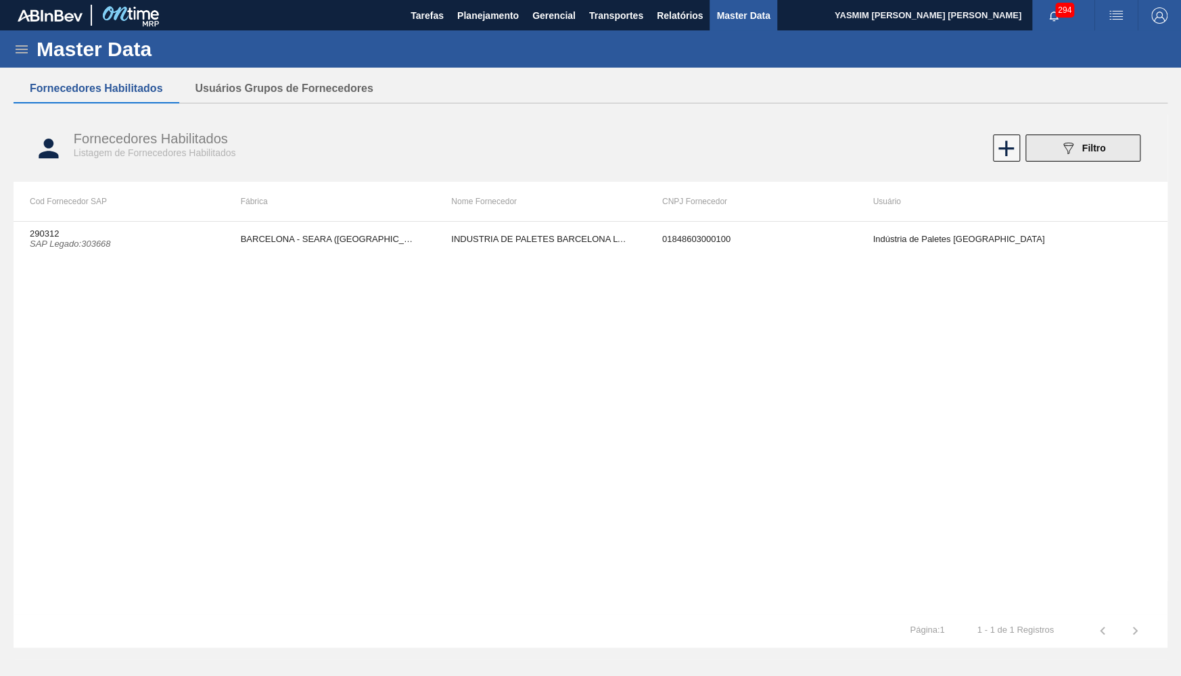
click at [1058, 152] on button "089F7B8B-B2A5-4AFE-B5C0-19BA573D28AC Filtro" at bounding box center [1082, 148] width 115 height 27
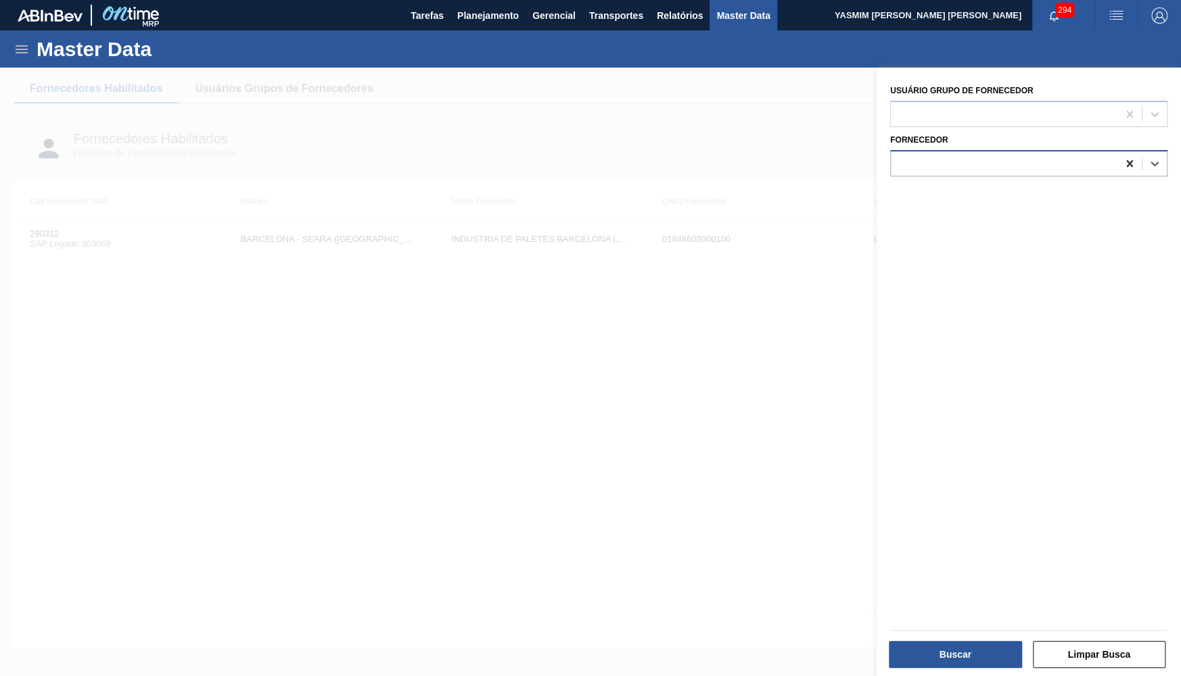
click at [1124, 159] on icon at bounding box center [1130, 164] width 14 height 14
paste input "281180"
type input "281180"
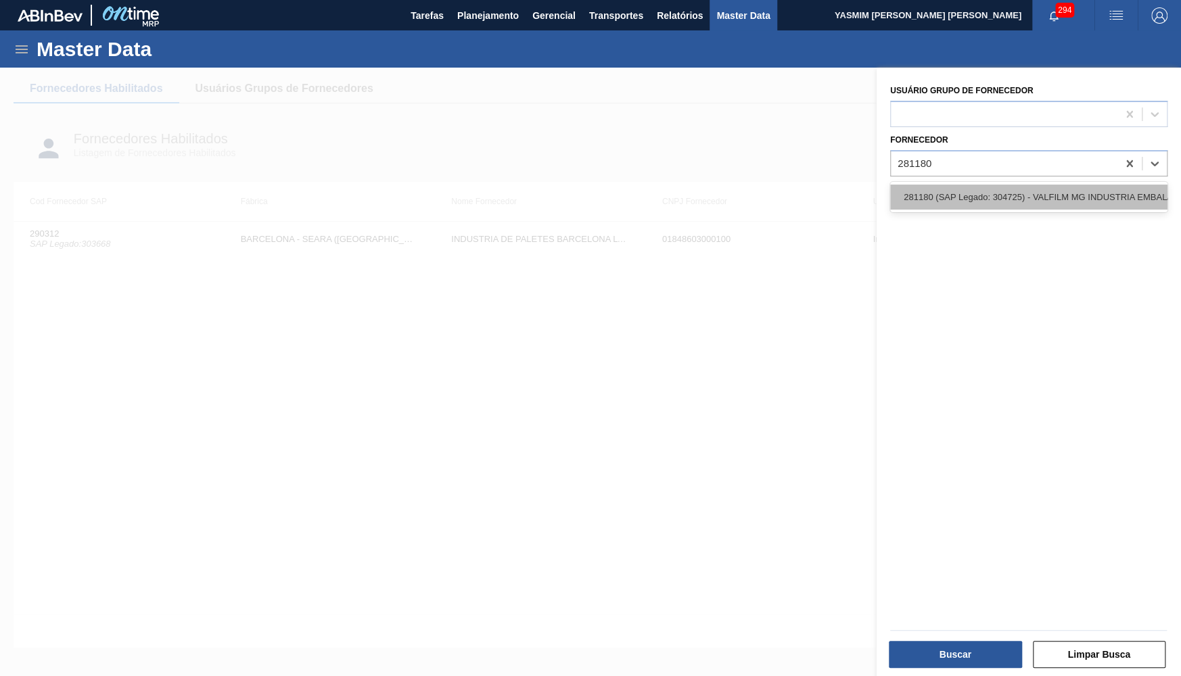
click at [1012, 195] on div "281180 (SAP Legado: 304725) - VALFILM MG INDUSTRIA EMBALAGENS" at bounding box center [1028, 197] width 277 height 25
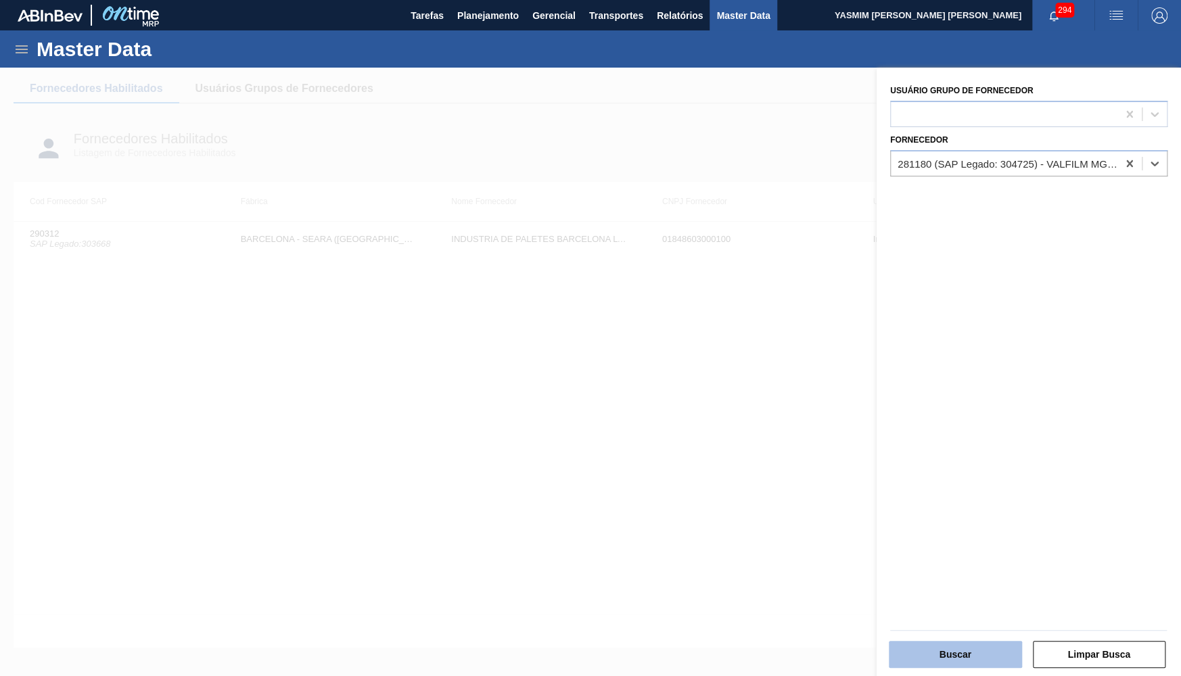
click at [960, 653] on button "Buscar" at bounding box center [955, 654] width 133 height 27
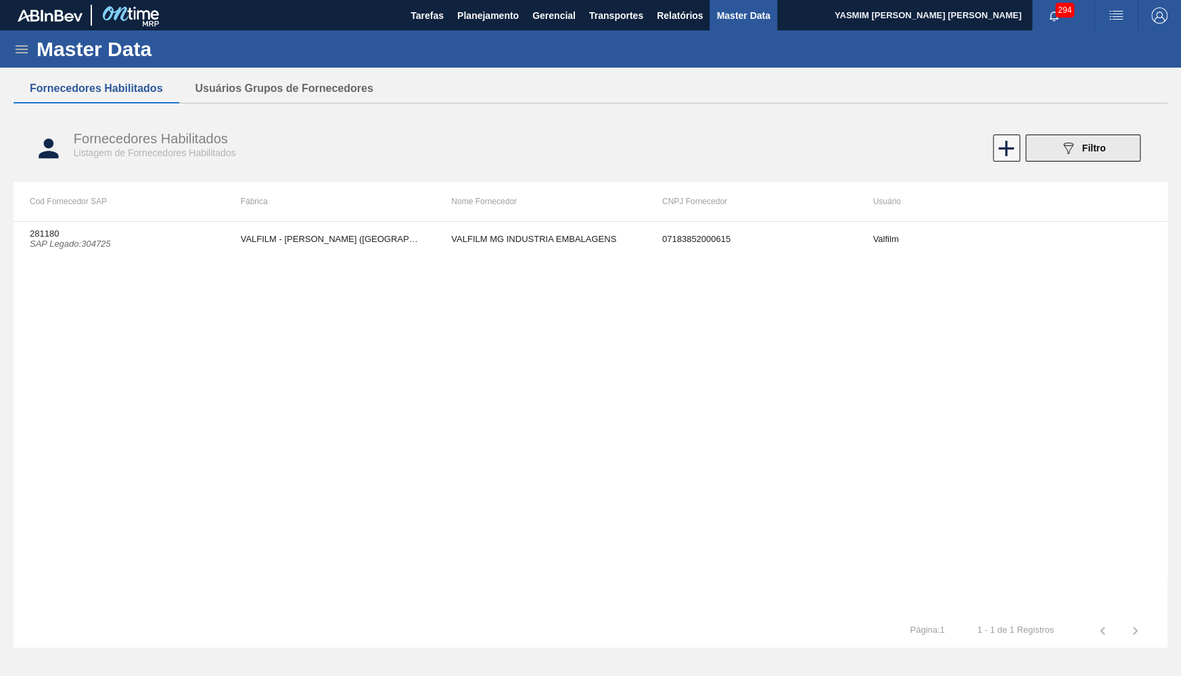
click at [1132, 148] on button "089F7B8B-B2A5-4AFE-B5C0-19BA573D28AC Filtro" at bounding box center [1082, 148] width 115 height 27
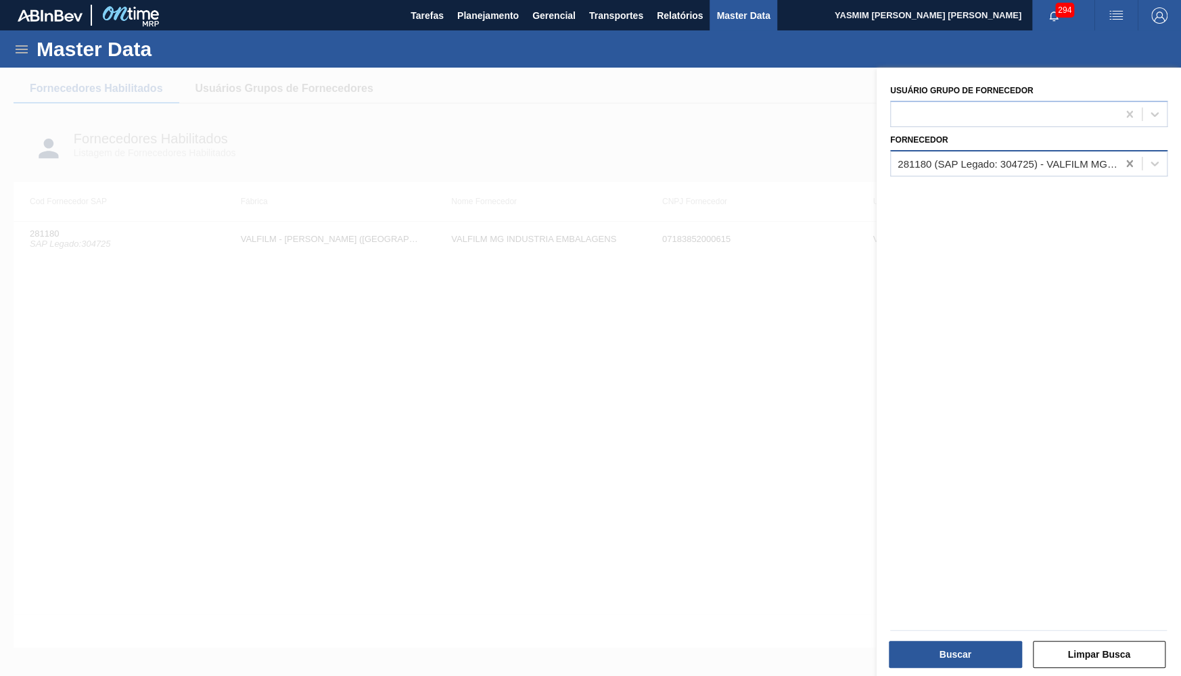
click at [1121, 162] on div at bounding box center [1129, 164] width 24 height 24
type input "lorena"
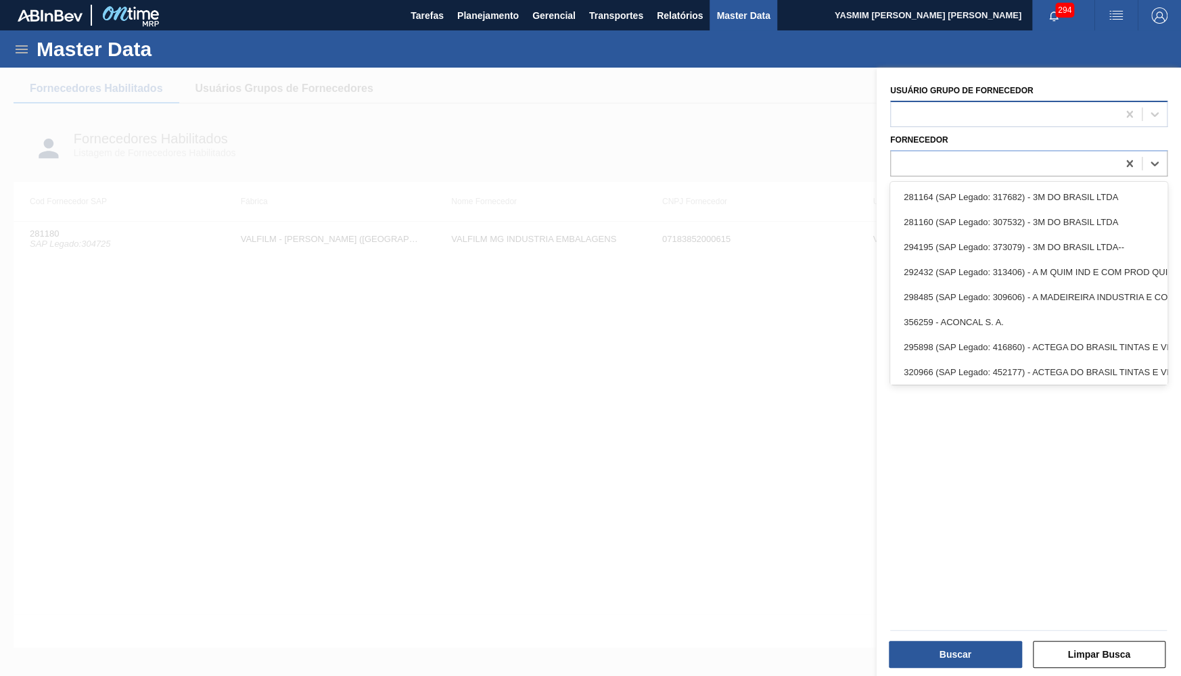
click at [1037, 106] on div at bounding box center [1004, 114] width 227 height 20
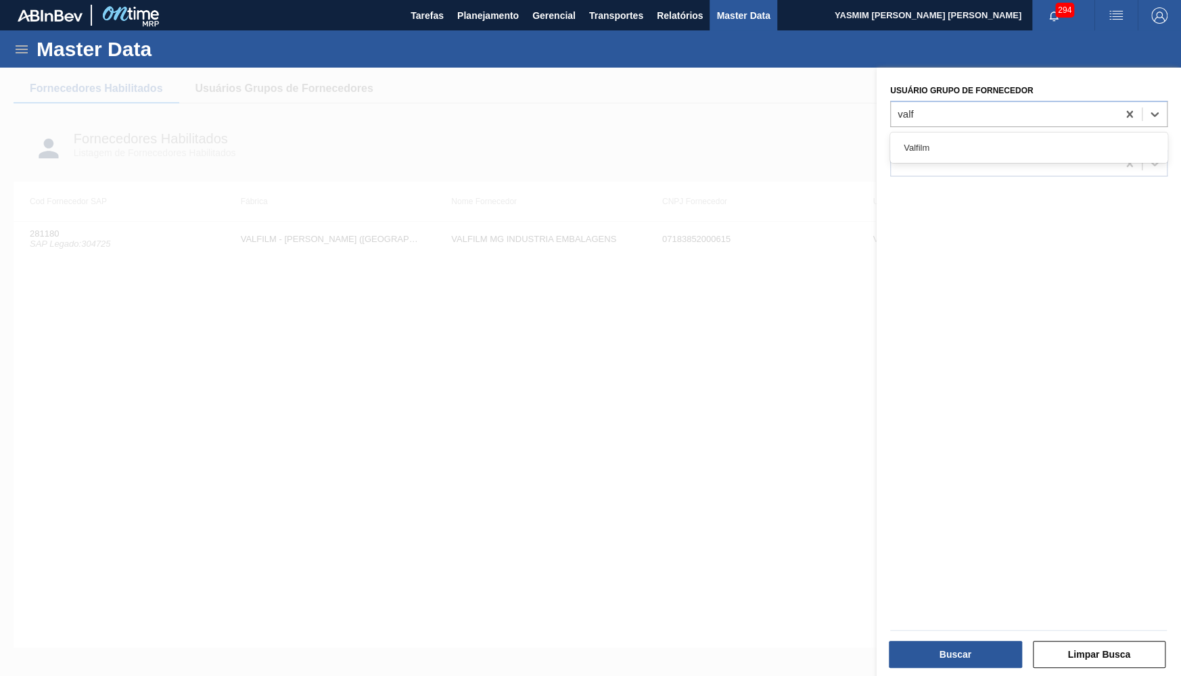
type Fornecedor "valf"
click at [1067, 131] on div "Fornecedor" at bounding box center [1028, 154] width 277 height 46
click at [1055, 123] on div at bounding box center [1028, 114] width 277 height 26
click at [1036, 111] on div at bounding box center [1004, 114] width 227 height 20
type Fornecedor "valfi"
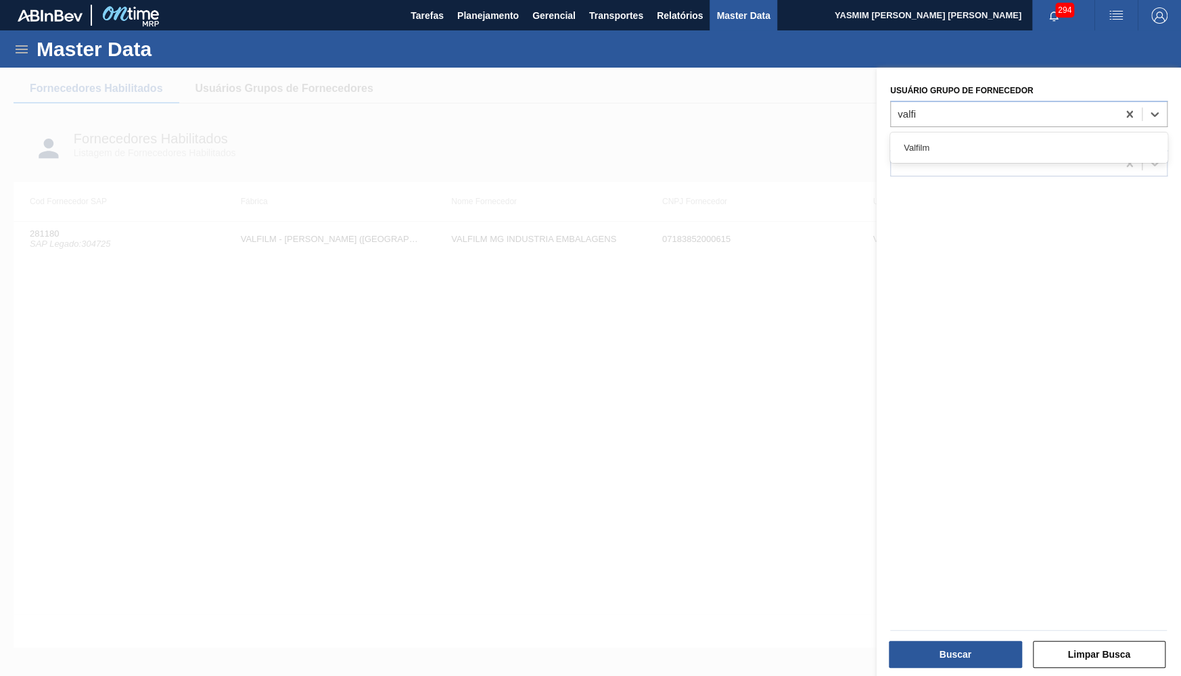
click at [1027, 137] on div "Valfilm" at bounding box center [1028, 147] width 277 height 25
click at [972, 656] on button "Buscar" at bounding box center [955, 654] width 133 height 27
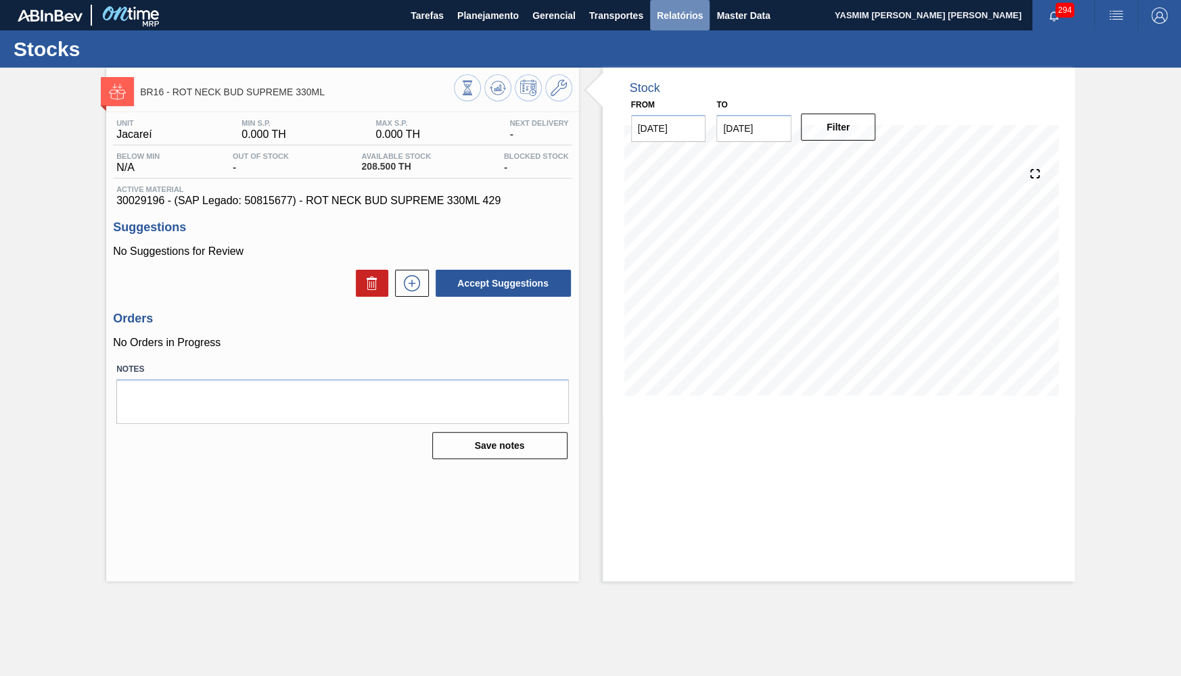
click at [681, 9] on span "Relatórios" at bounding box center [680, 15] width 46 height 16
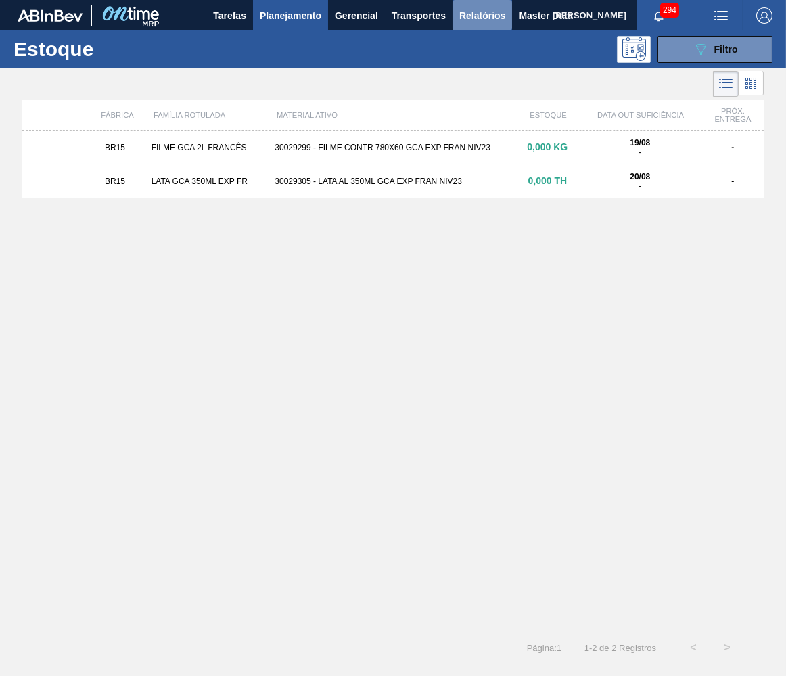
click at [457, 18] on button "Relatórios" at bounding box center [483, 15] width 60 height 30
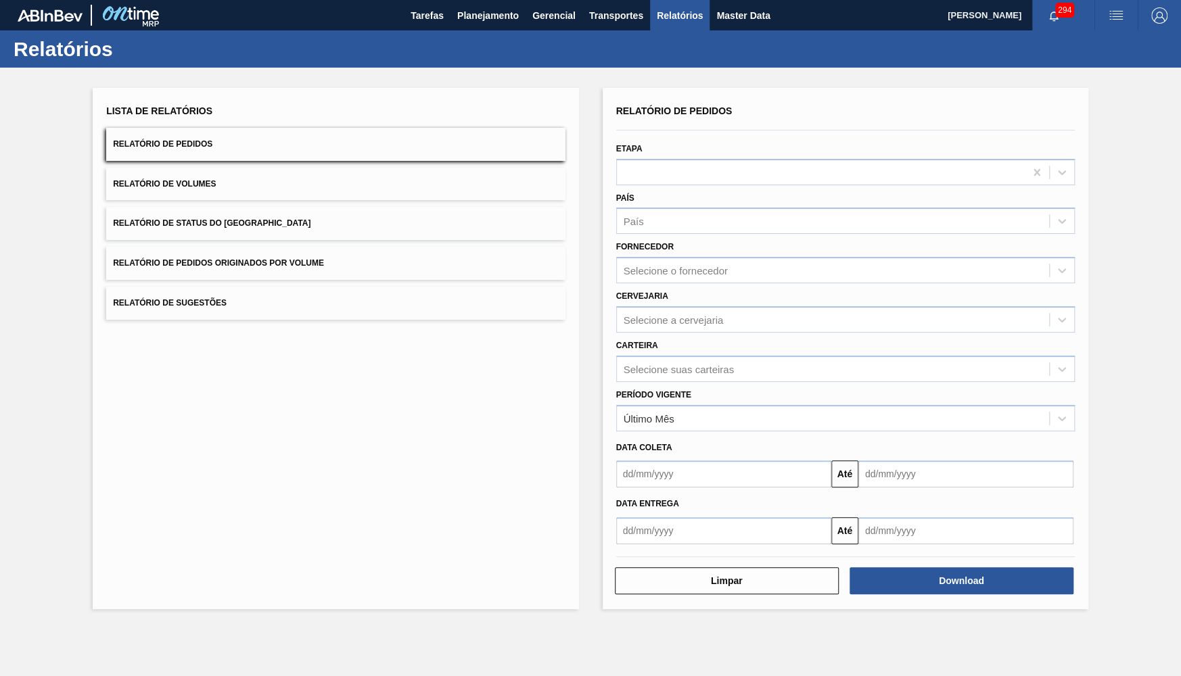
click at [299, 221] on button "Relatório de Status do [GEOGRAPHIC_DATA]" at bounding box center [335, 223] width 459 height 33
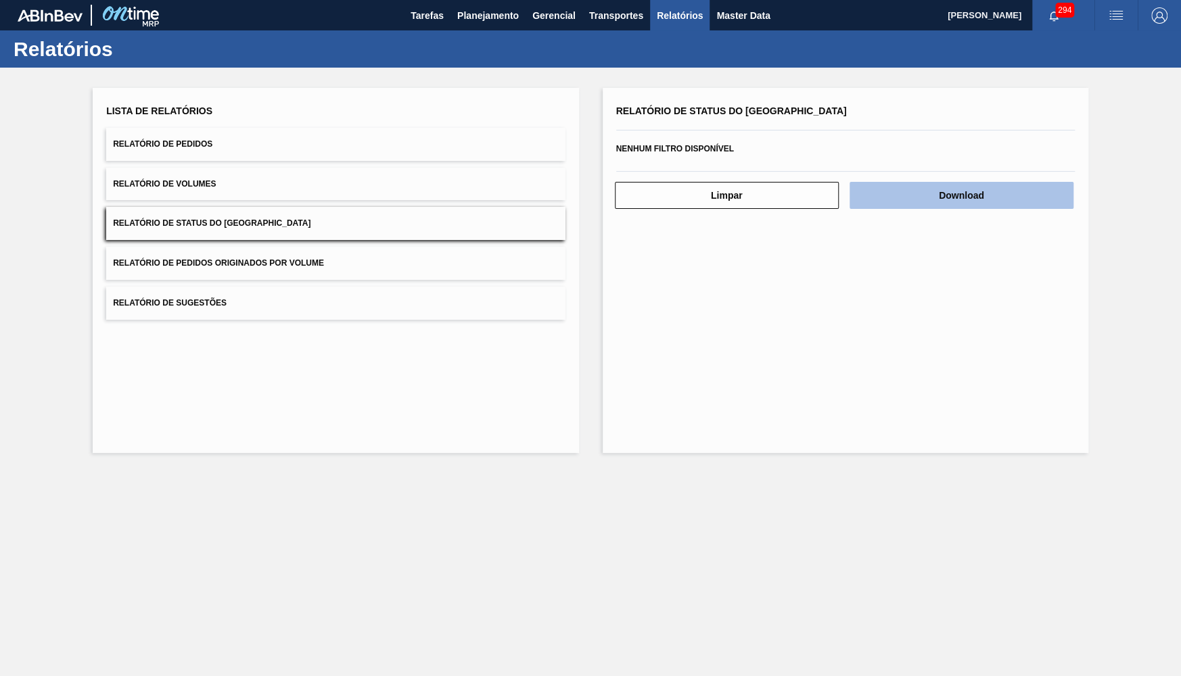
click at [785, 186] on button "Download" at bounding box center [962, 195] width 224 height 27
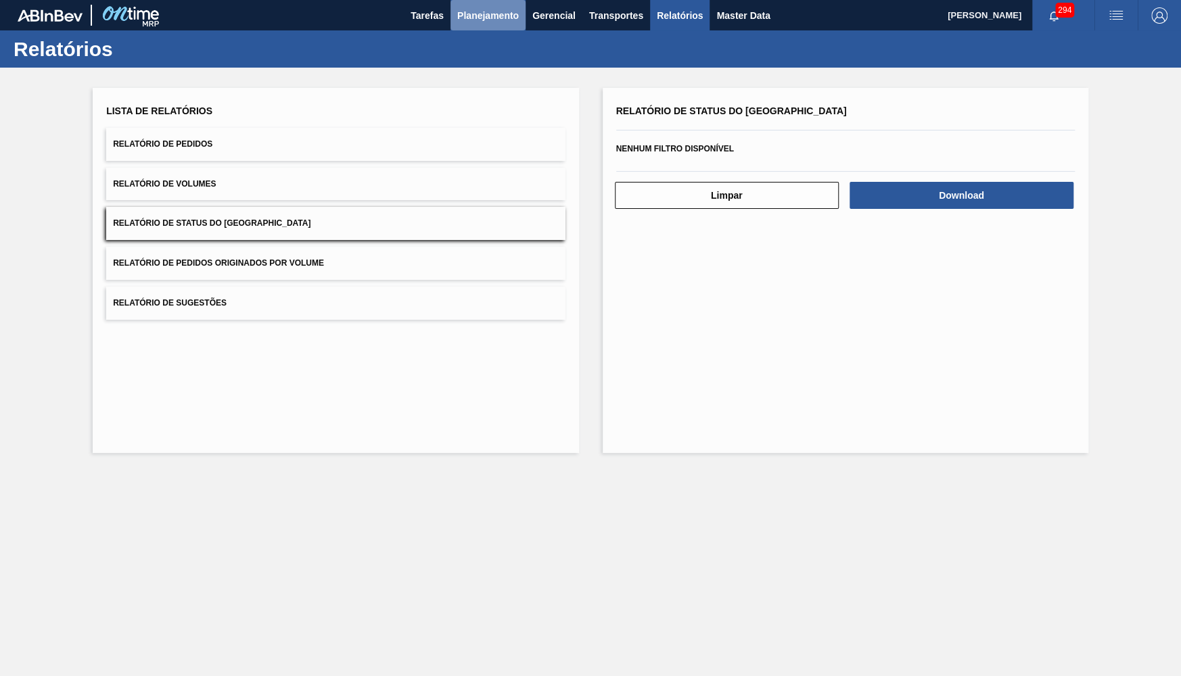
click at [485, 15] on span "Planejamento" at bounding box center [488, 15] width 62 height 16
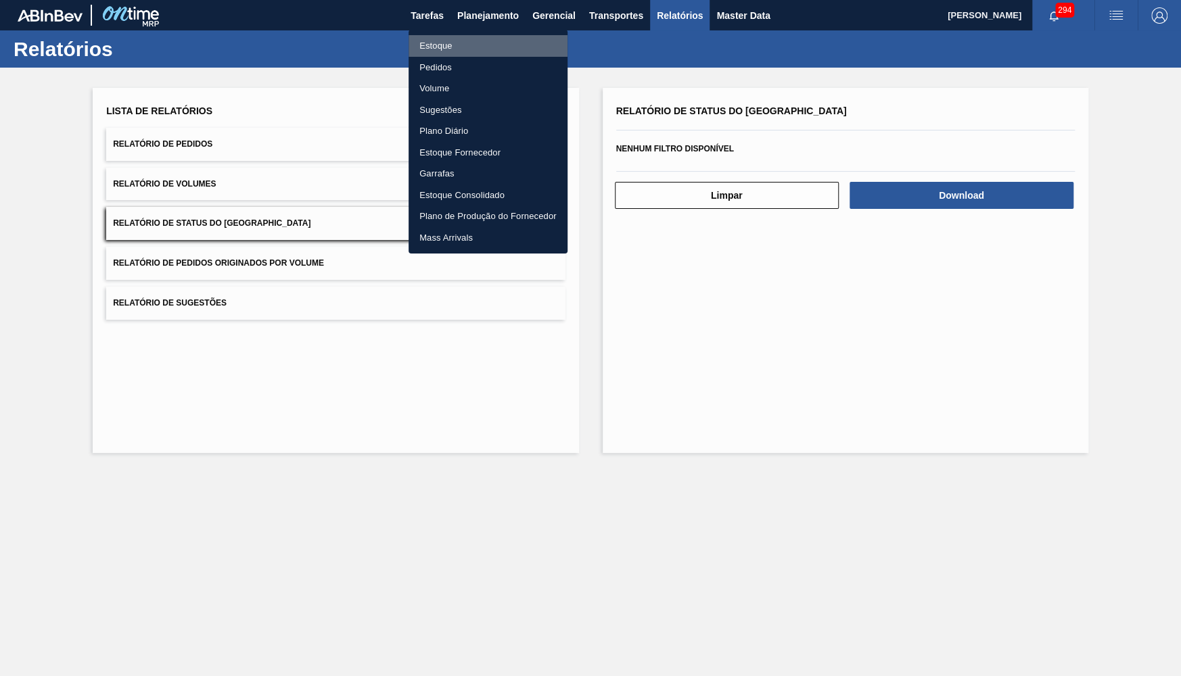
click at [460, 37] on li "Estoque" at bounding box center [488, 46] width 159 height 22
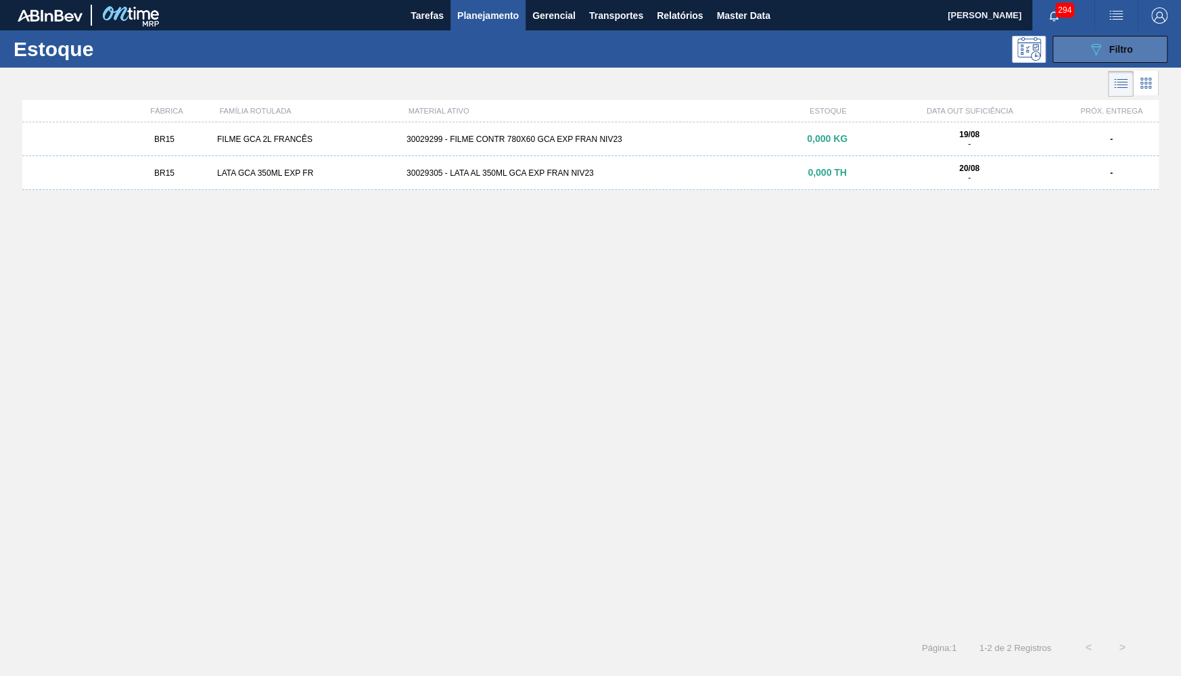
click at [785, 51] on icon "089F7B8B-B2A5-4AFE-B5C0-19BA573D28AC" at bounding box center [1096, 49] width 16 height 16
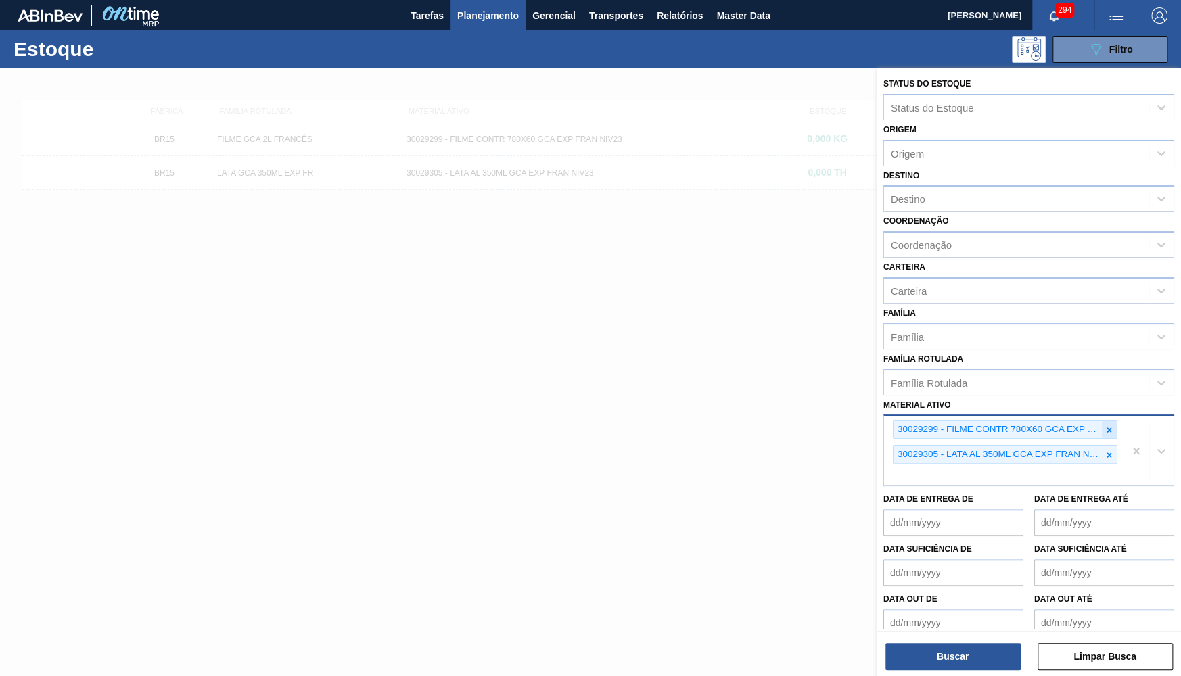
click at [785, 425] on icon at bounding box center [1109, 429] width 9 height 9
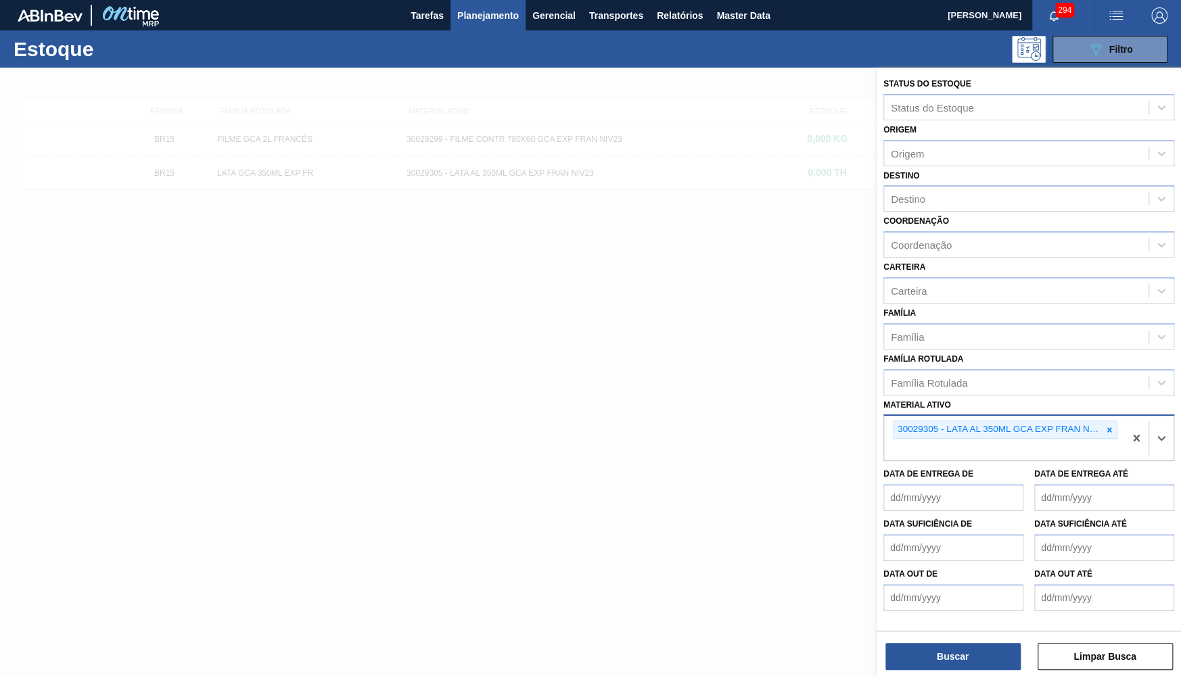
click at [785, 425] on icon at bounding box center [1109, 429] width 9 height 9
click at [785, 416] on div "30029305 - LATA AL 350ML GCA EXP FRAN NIV23" at bounding box center [1004, 438] width 240 height 45
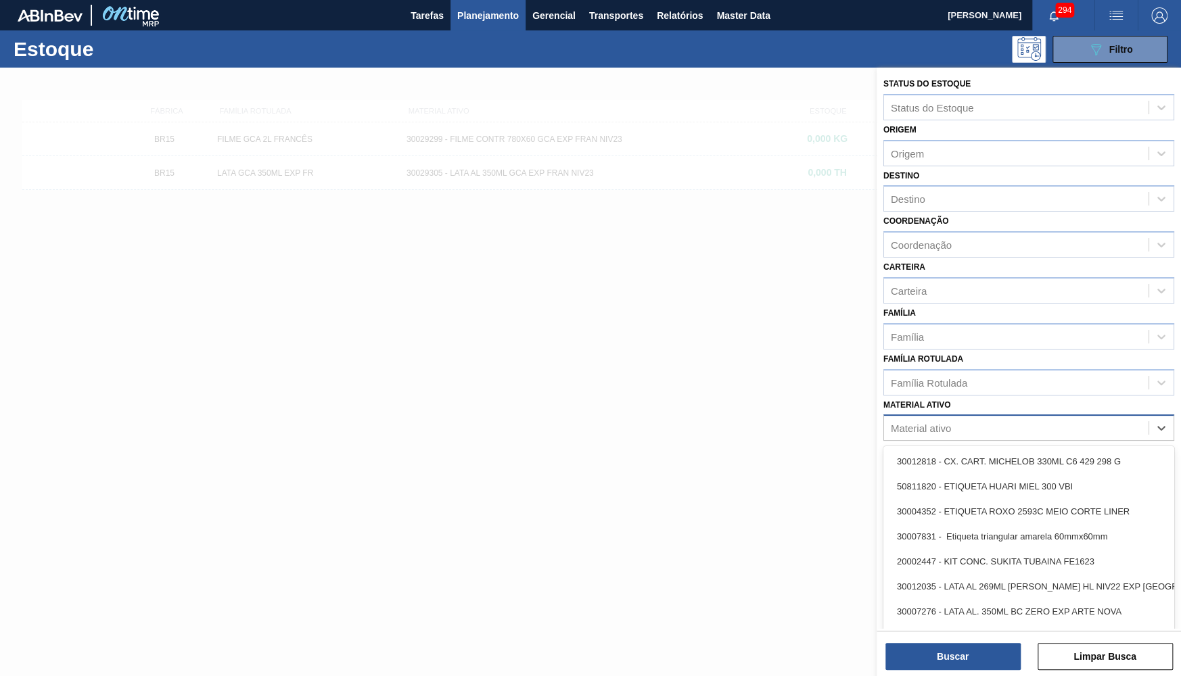
paste ativo "30029302"
type ativo "30029302"
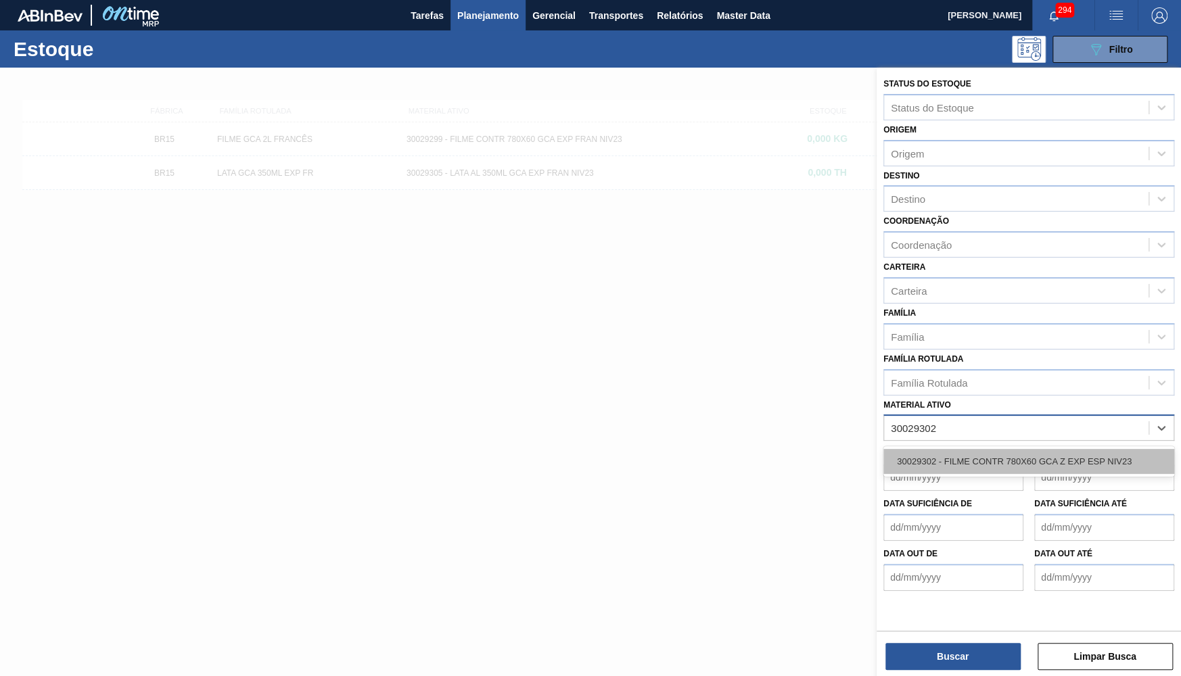
click at [785, 449] on div "30029302 - FILME CONTR 780X60 GCA Z EXP ESP NIV23" at bounding box center [1028, 461] width 291 height 25
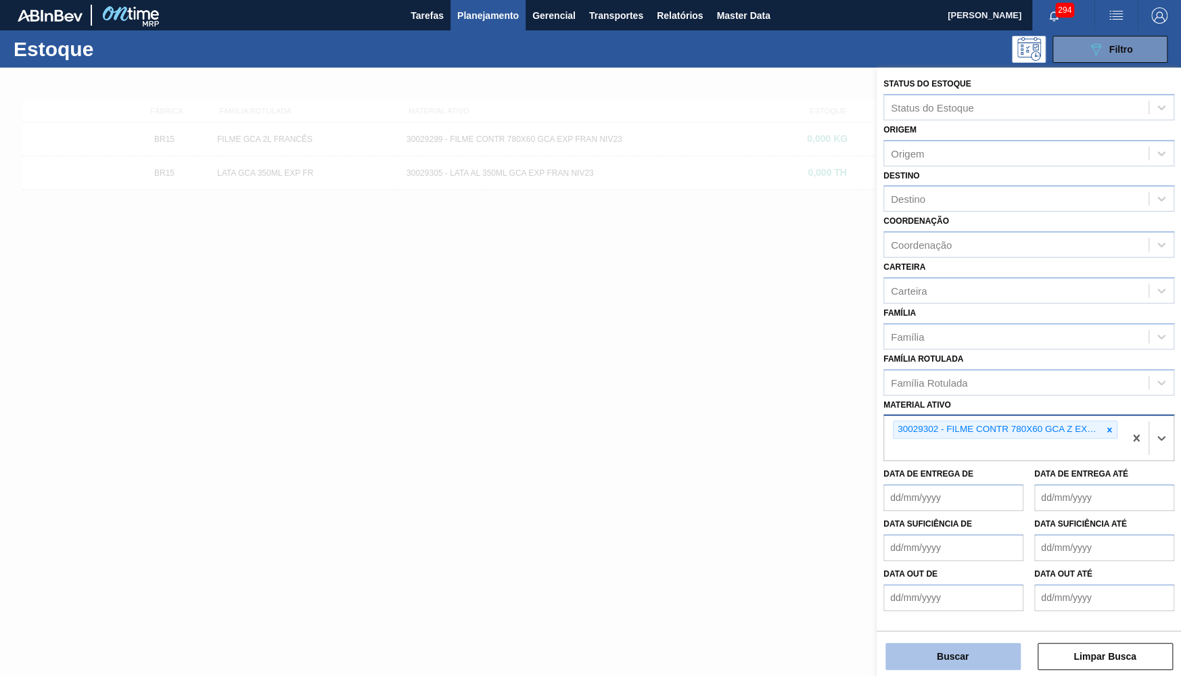
click at [785, 666] on button "Buscar" at bounding box center [952, 656] width 135 height 27
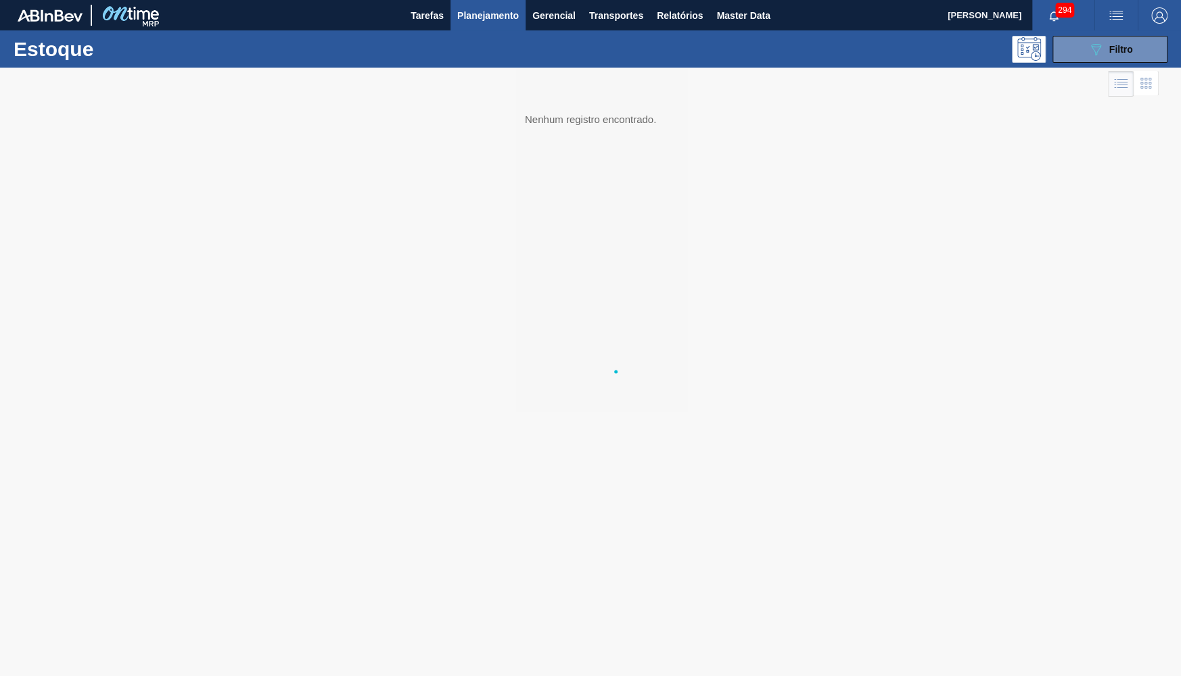
click at [785, 659] on div at bounding box center [590, 372] width 1181 height 609
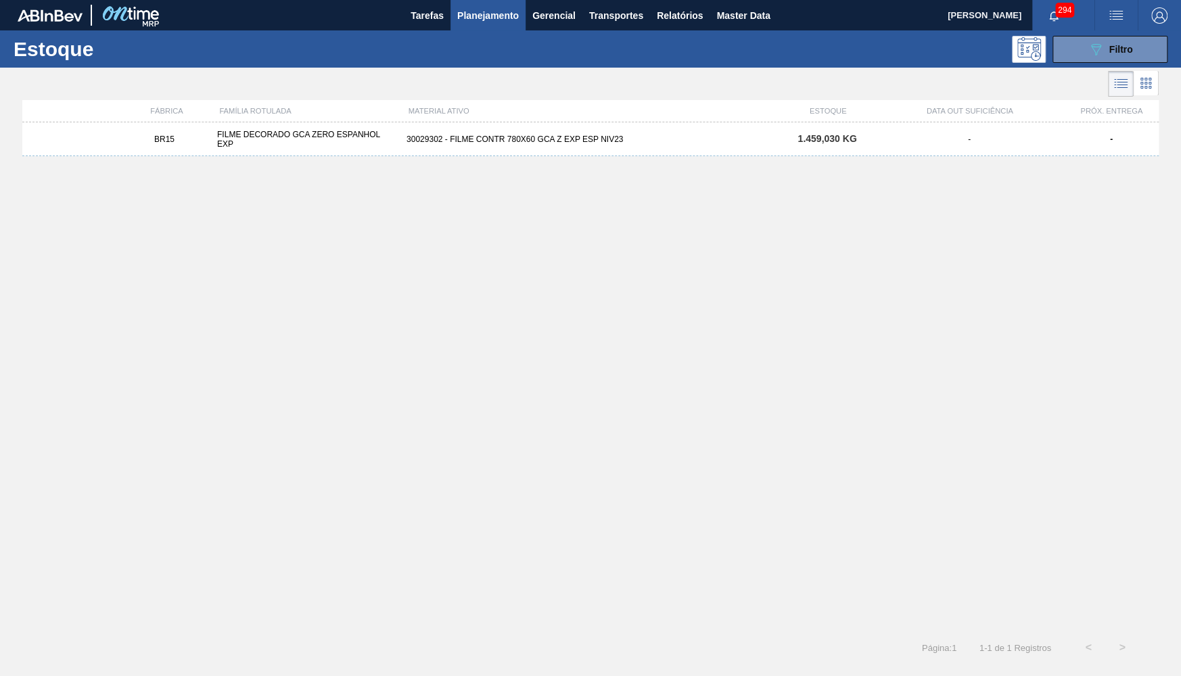
click at [528, 142] on div "30029302 - FILME CONTR 780X60 GCA Z EXP ESP NIV23" at bounding box center [590, 139] width 379 height 9
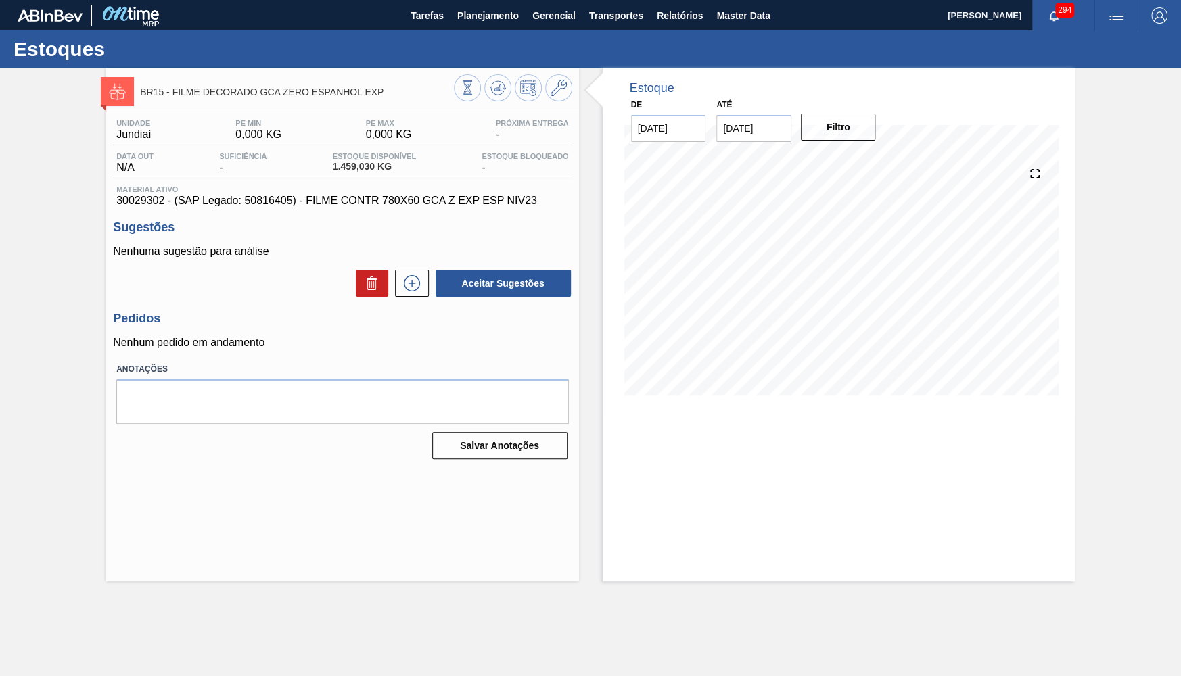
click at [345, 198] on span "30029302 - (SAP Legado: 50816405) - FILME CONTR 780X60 GCA Z EXP ESP NIV23" at bounding box center [342, 201] width 452 height 12
click at [412, 296] on div "Unidade Jundiaí PE MIN 0,000 KG PE MAX 0,000 KG Próxima Entrega - Data out N/A …" at bounding box center [342, 288] width 472 height 352
click at [413, 275] on icon at bounding box center [412, 283] width 22 height 16
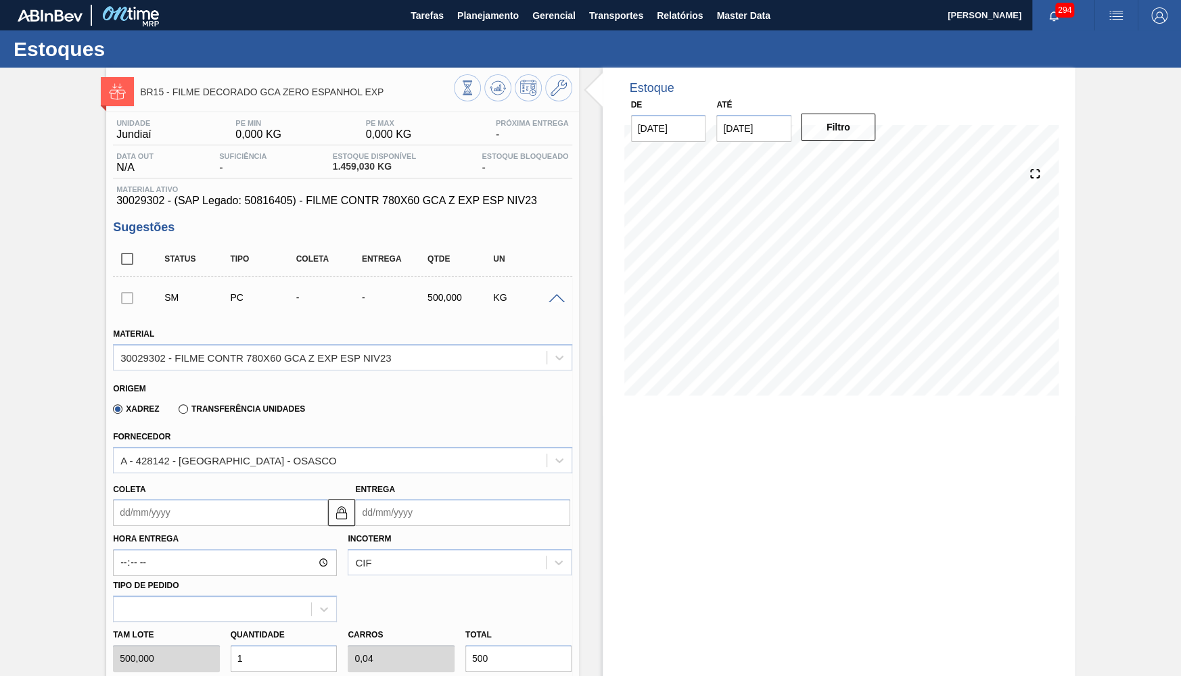
scroll to position [124, 0]
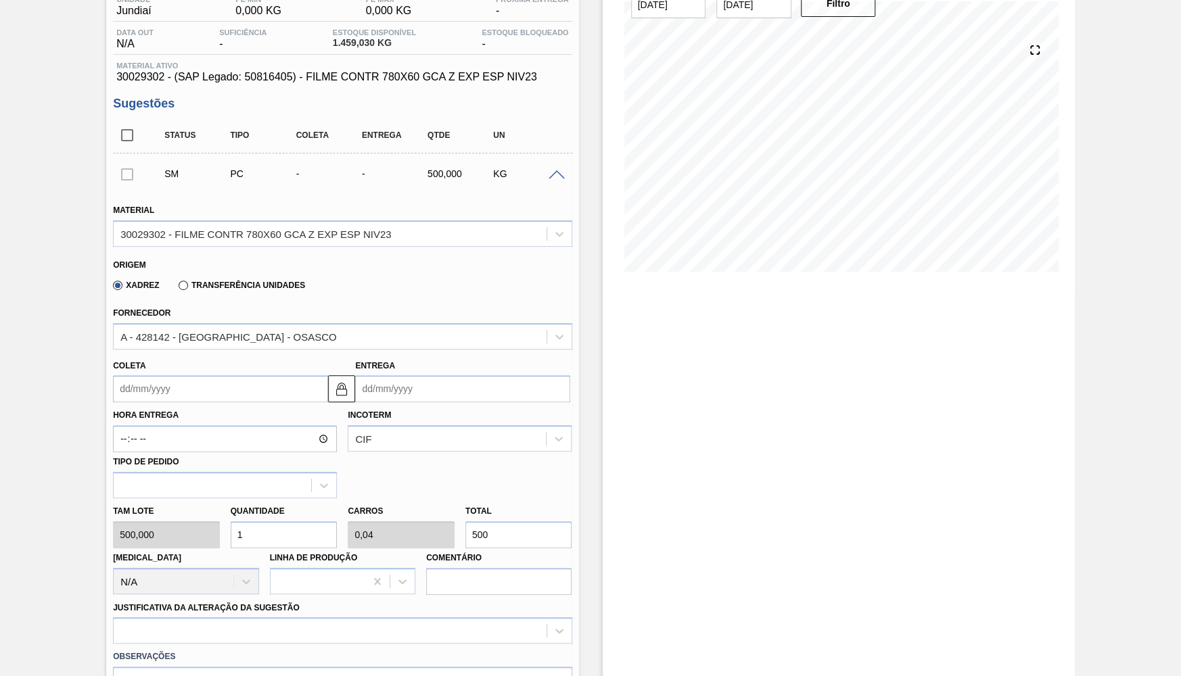
click at [204, 386] on input "Coleta" at bounding box center [220, 388] width 215 height 27
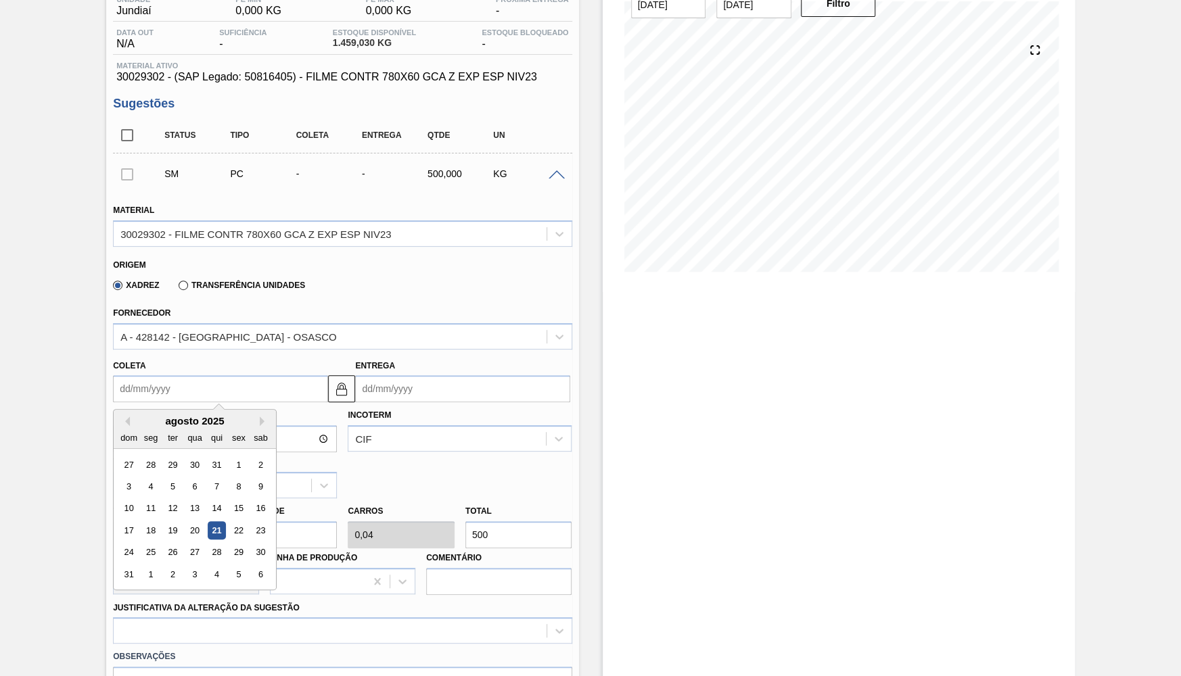
scroll to position [0, 0]
